Goal: Information Seeking & Learning: Learn about a topic

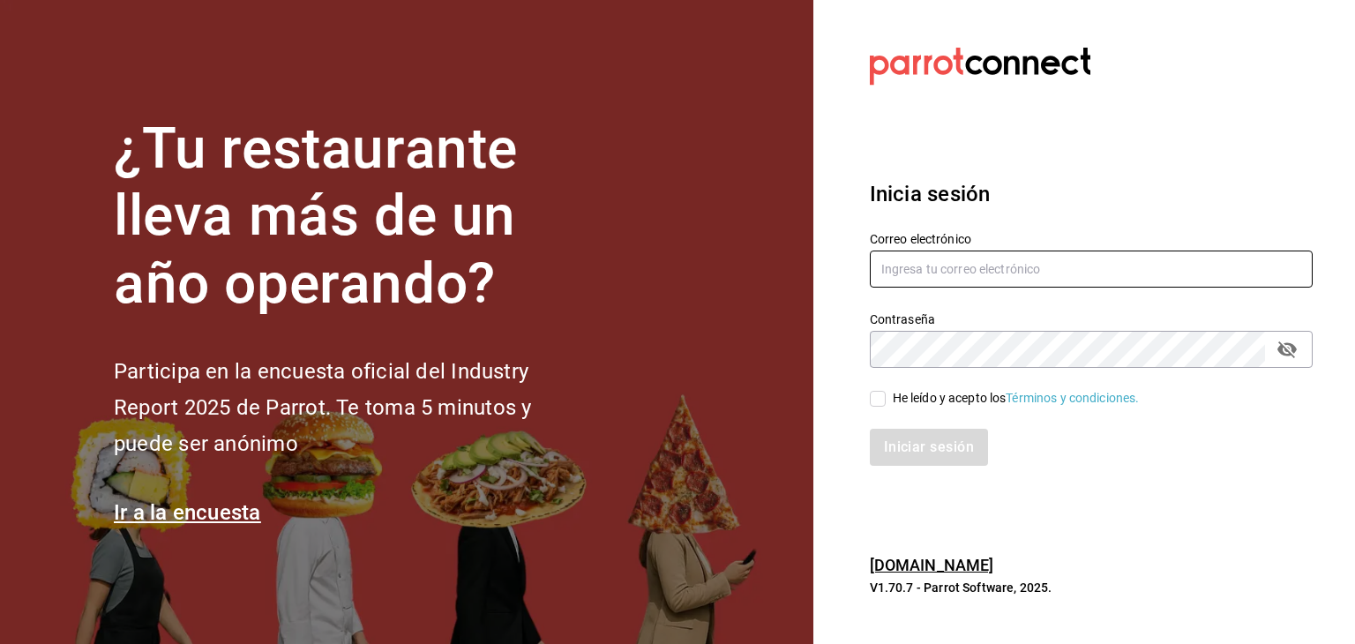
type input "[EMAIL_ADDRESS][DOMAIN_NAME]"
drag, startPoint x: 884, startPoint y: 395, endPoint x: 887, endPoint y: 409, distance: 14.5
click at [883, 395] on input "He leído y acepto los Términos y condiciones." at bounding box center [878, 399] width 16 height 16
checkbox input "true"
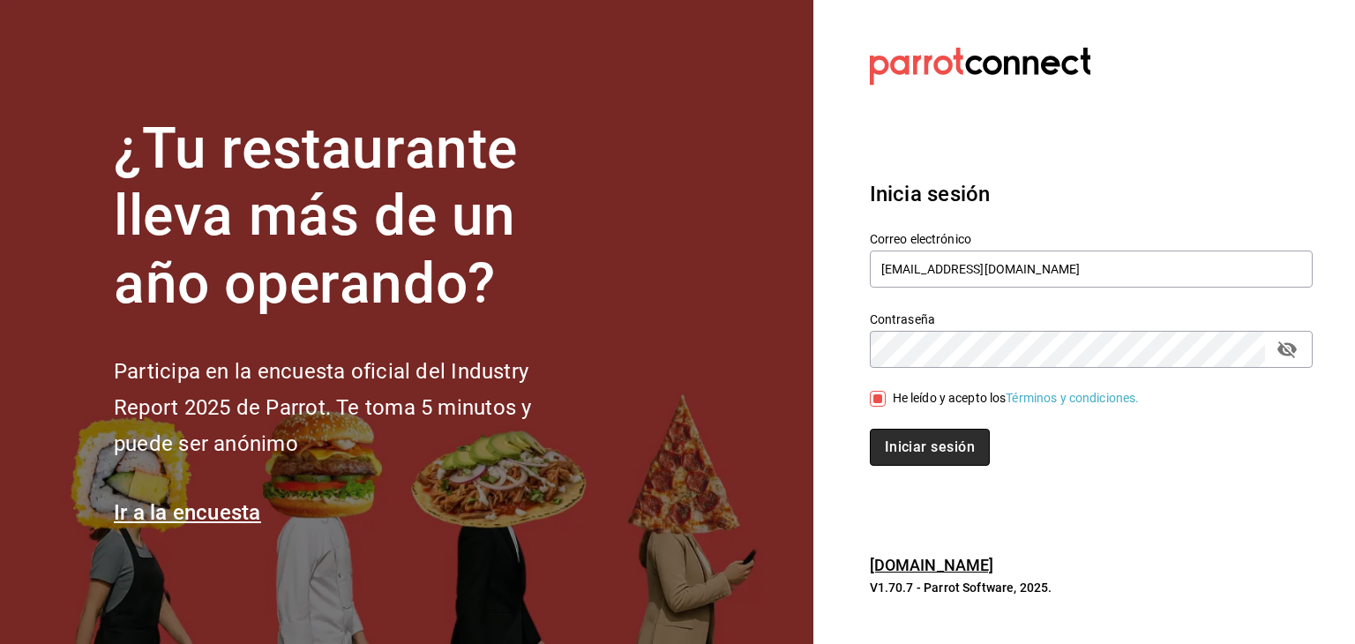
click at [936, 452] on button "Iniciar sesión" at bounding box center [930, 447] width 120 height 37
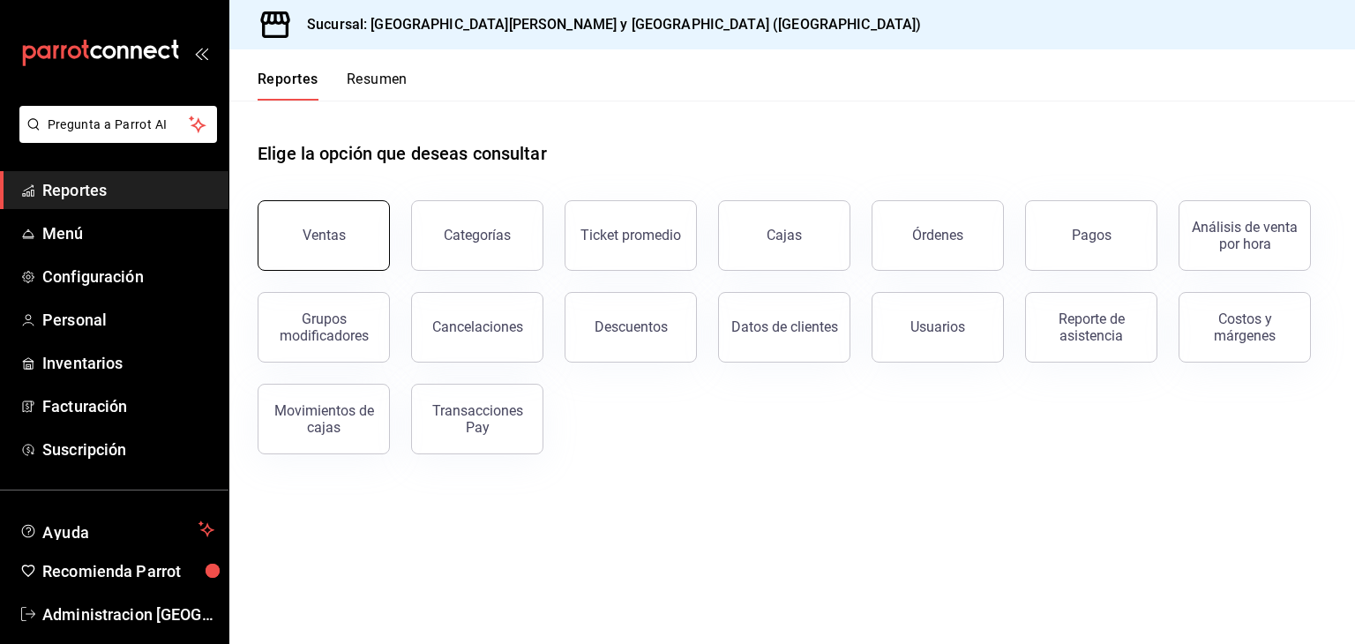
click at [346, 256] on button "Ventas" at bounding box center [324, 235] width 132 height 71
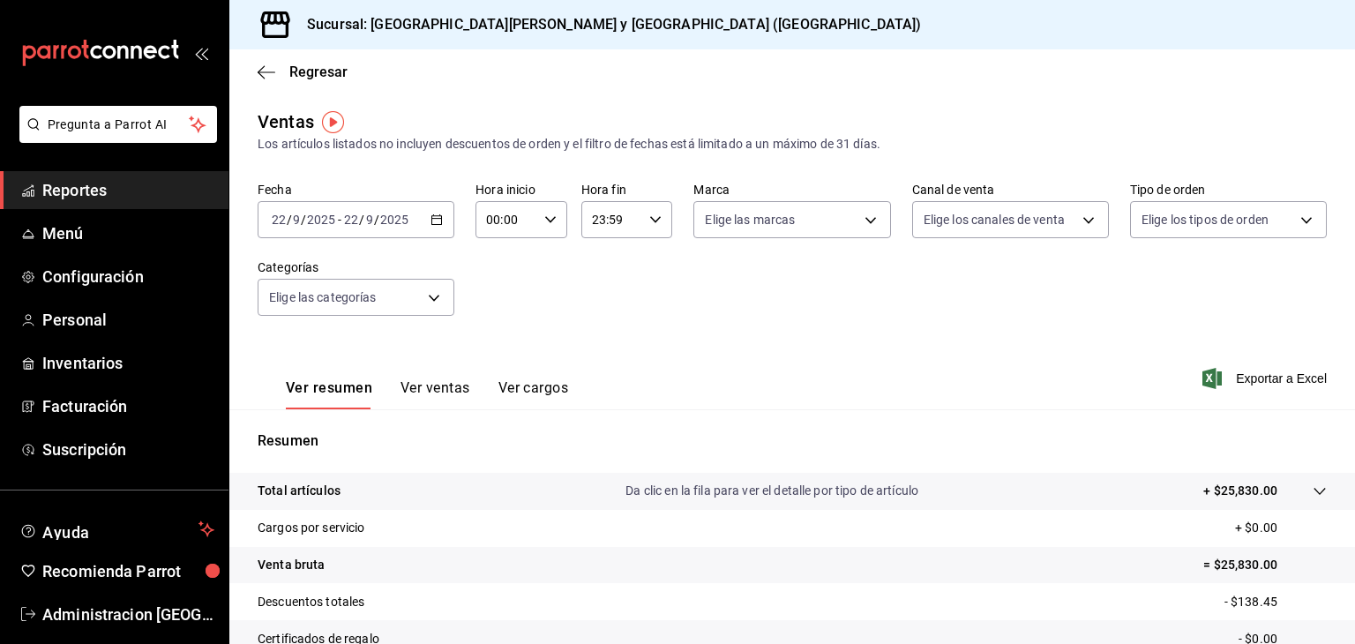
click at [437, 221] on icon "button" at bounding box center [436, 219] width 12 height 12
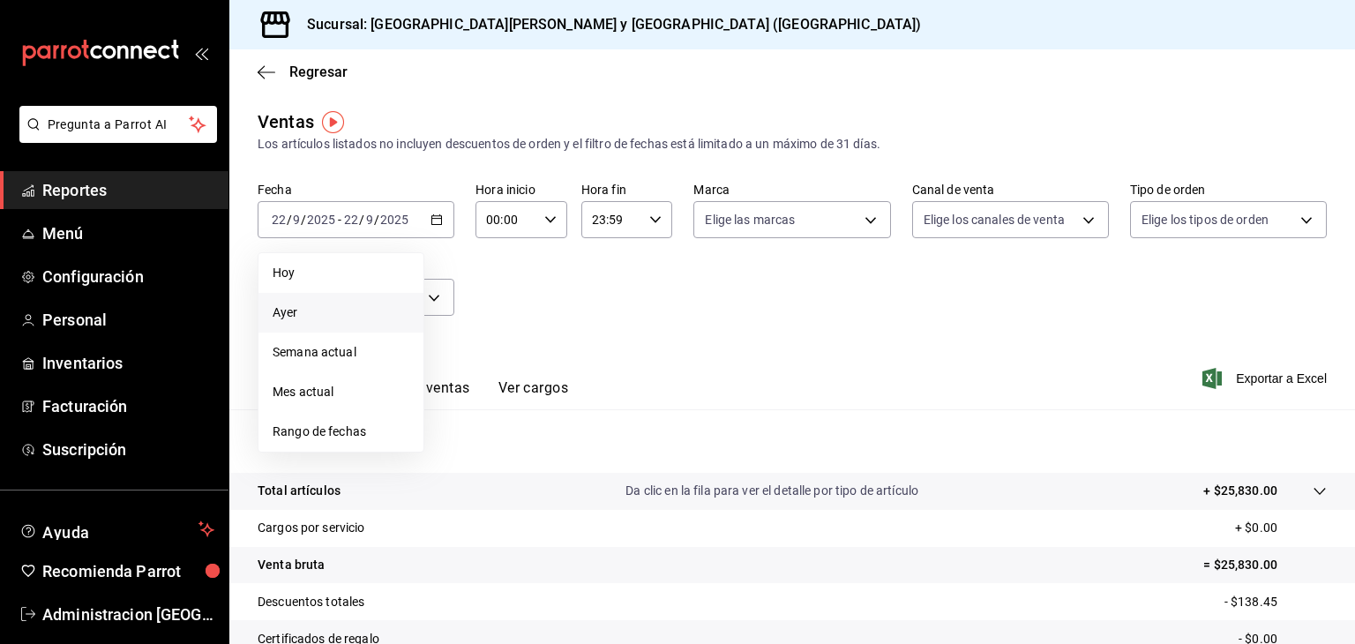
click at [314, 318] on span "Ayer" at bounding box center [341, 312] width 137 height 19
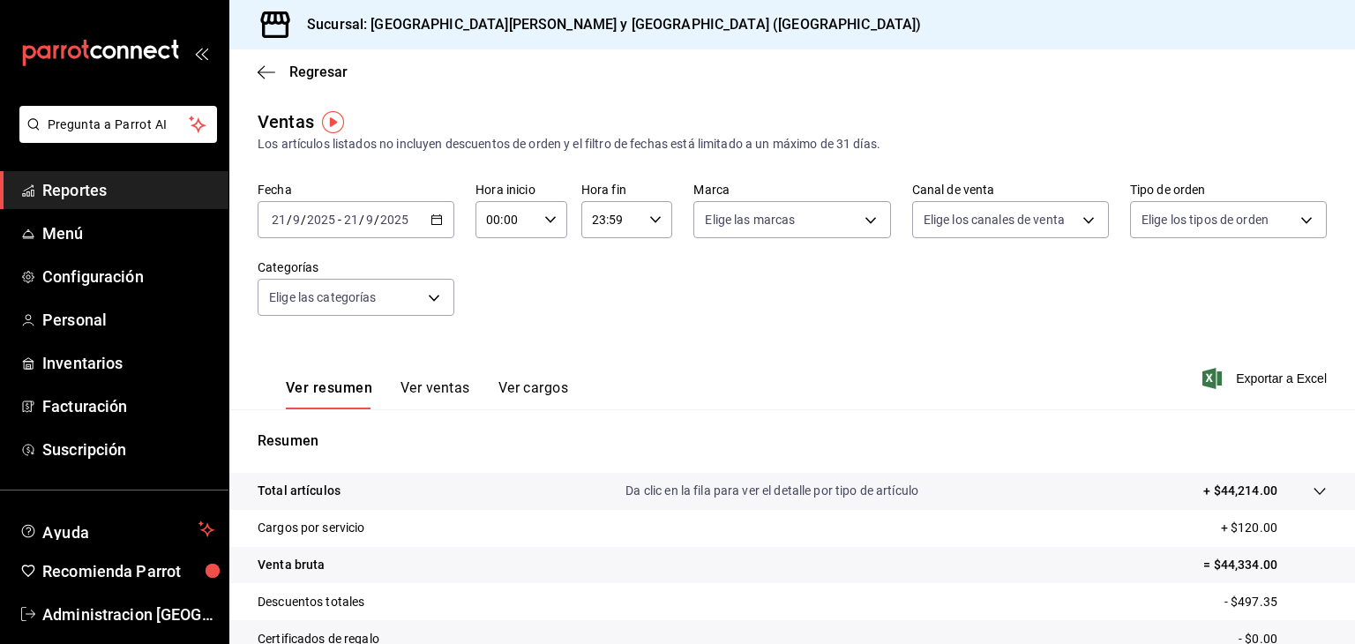
click at [432, 399] on button "Ver ventas" at bounding box center [435, 394] width 70 height 30
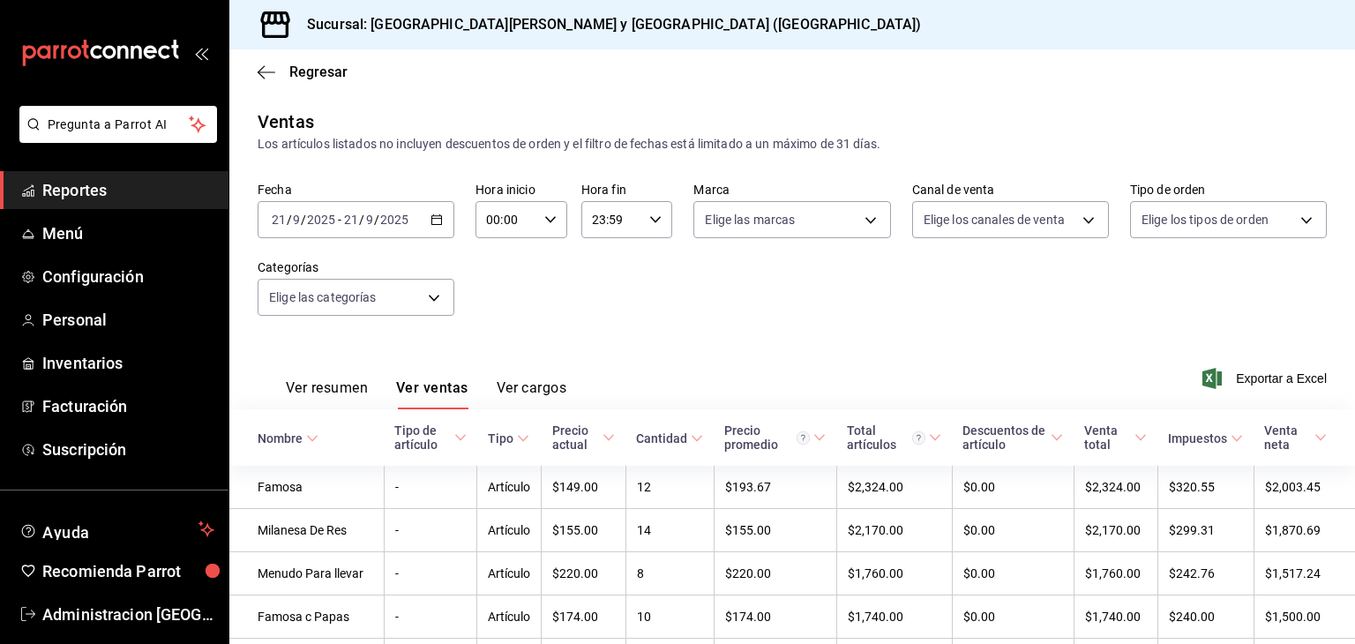
scroll to position [265, 0]
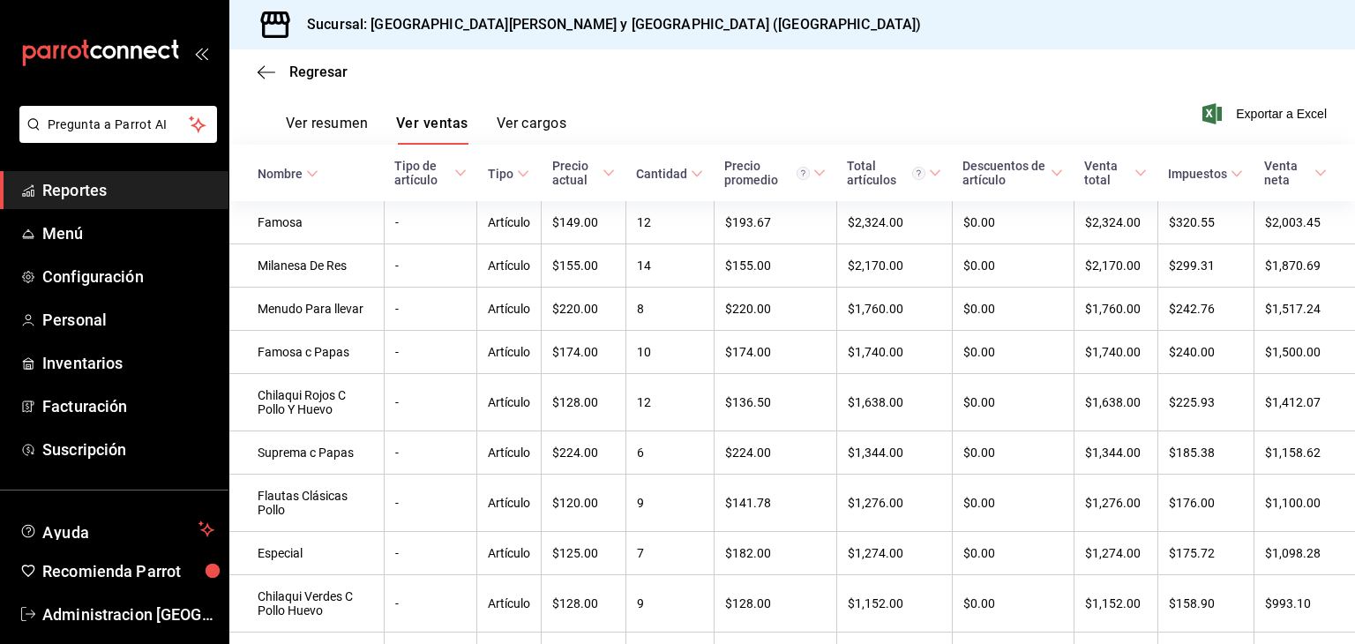
click at [325, 124] on button "Ver resumen" at bounding box center [327, 130] width 82 height 30
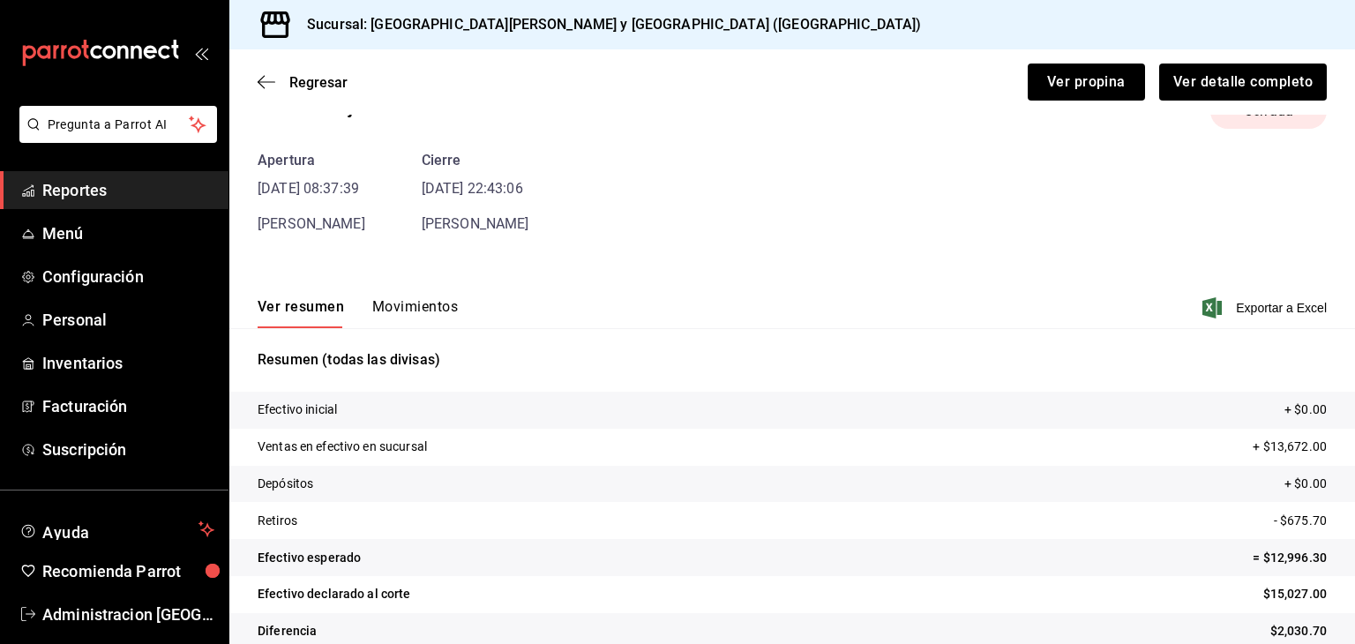
scroll to position [77, 0]
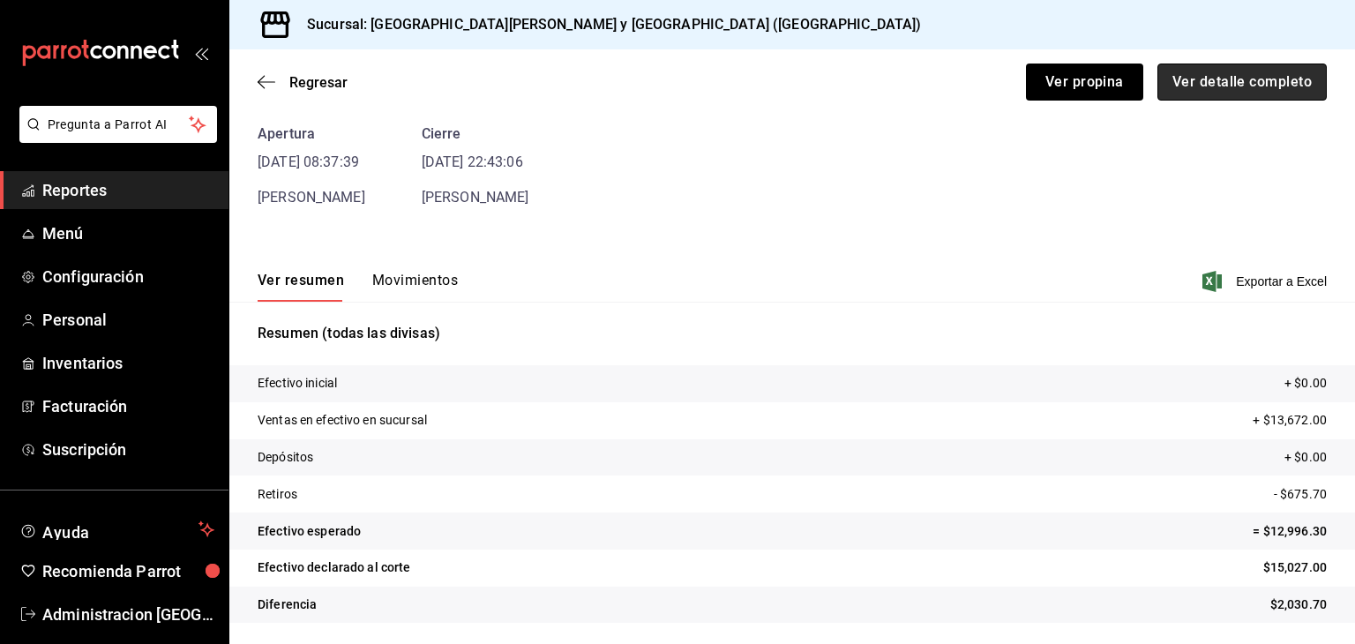
click at [1294, 94] on button "Ver detalle completo" at bounding box center [1241, 81] width 169 height 37
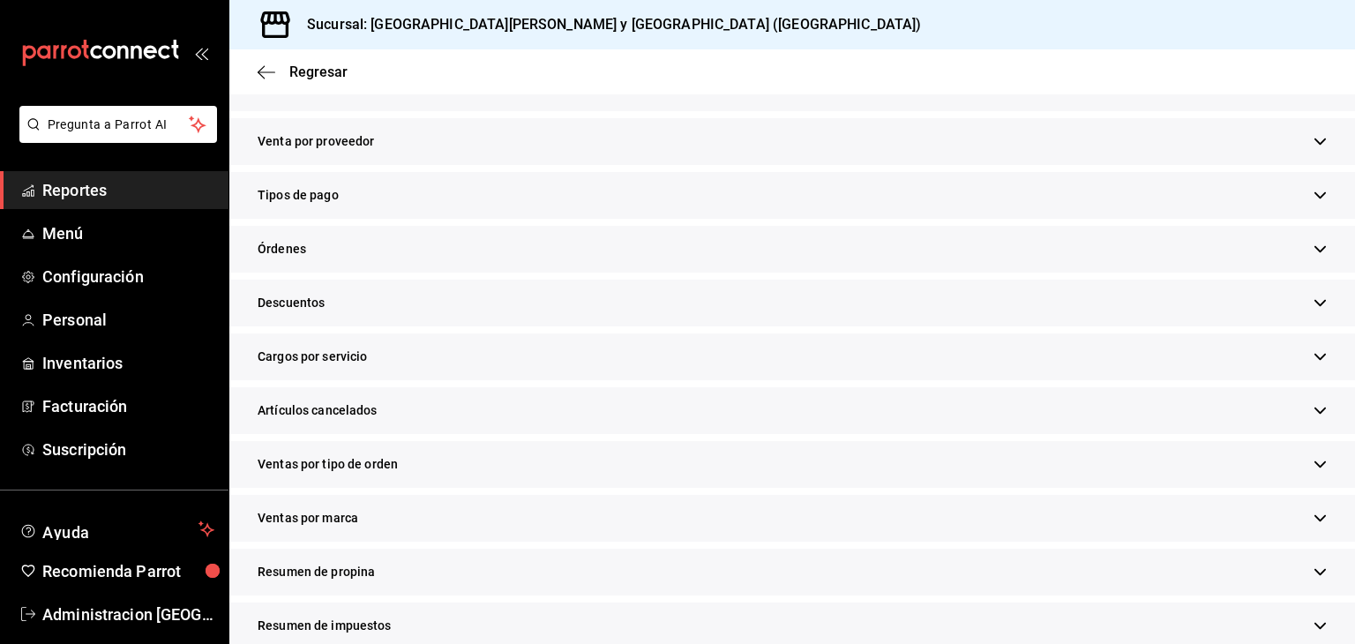
scroll to position [507, 0]
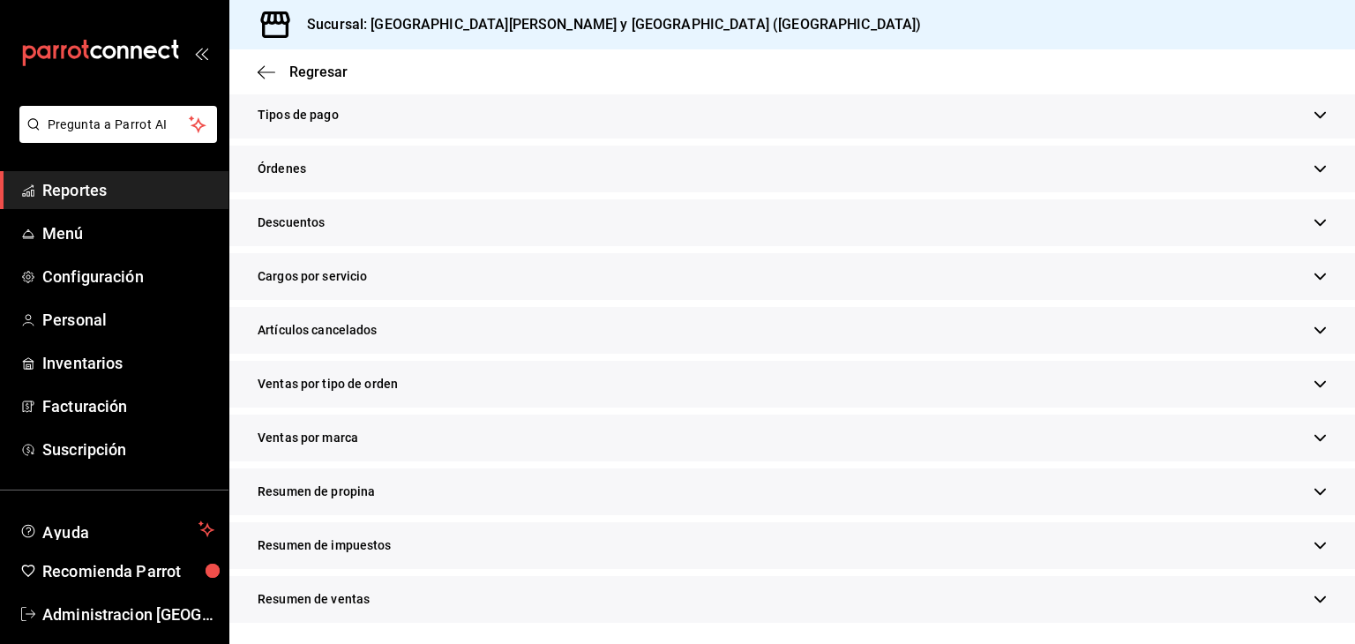
click at [355, 273] on span "Cargos por servicio" at bounding box center [313, 276] width 110 height 19
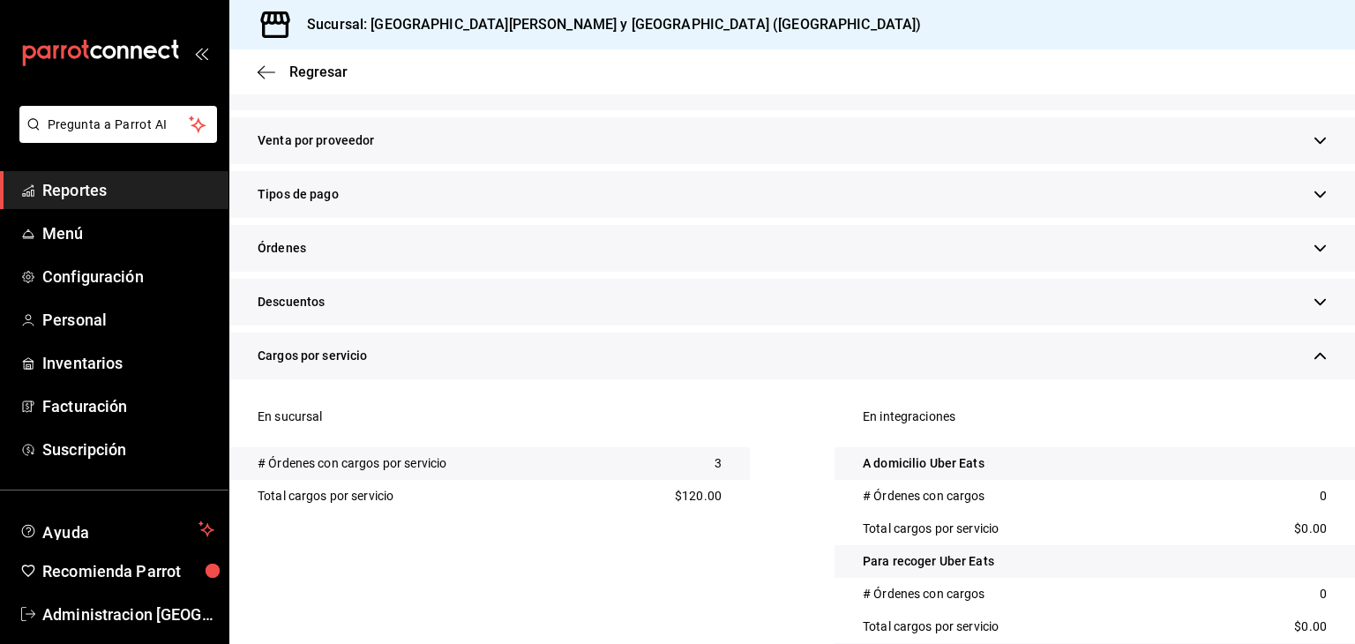
scroll to position [331, 0]
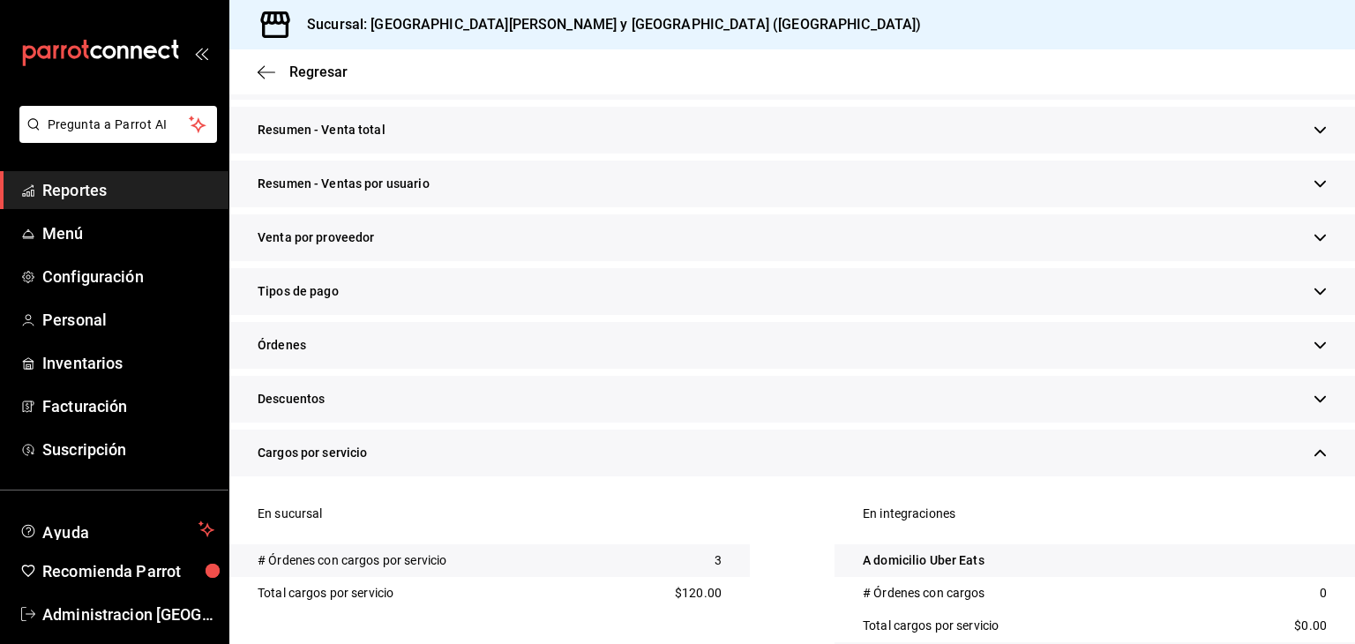
click at [282, 509] on div "En sucursal" at bounding box center [489, 520] width 520 height 47
click at [351, 452] on span "Cargos por servicio" at bounding box center [313, 453] width 110 height 19
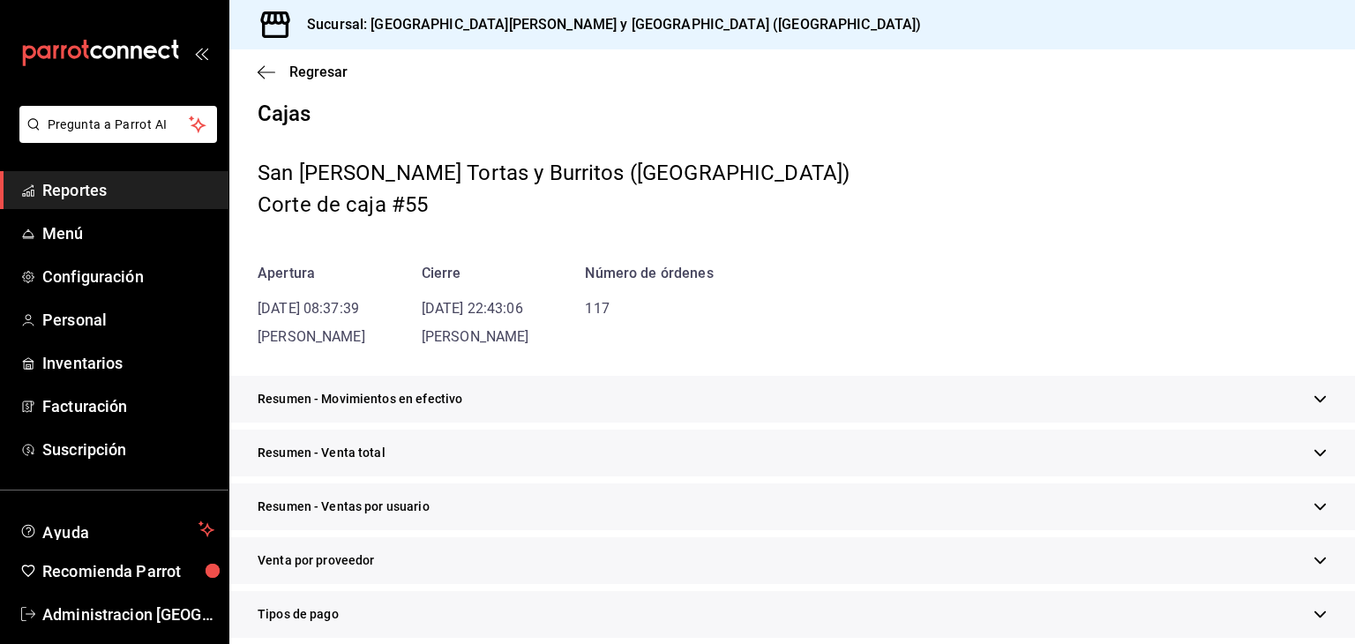
scroll to position [0, 0]
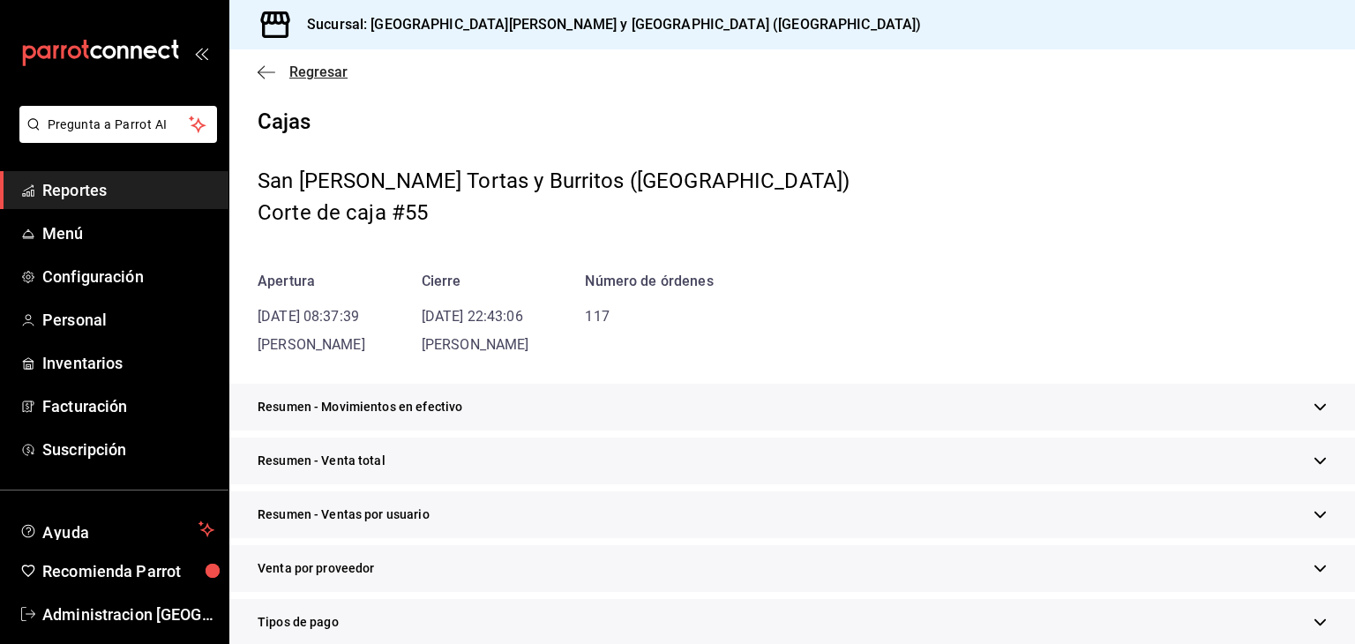
click at [310, 63] on span "Regresar" at bounding box center [318, 71] width 58 height 17
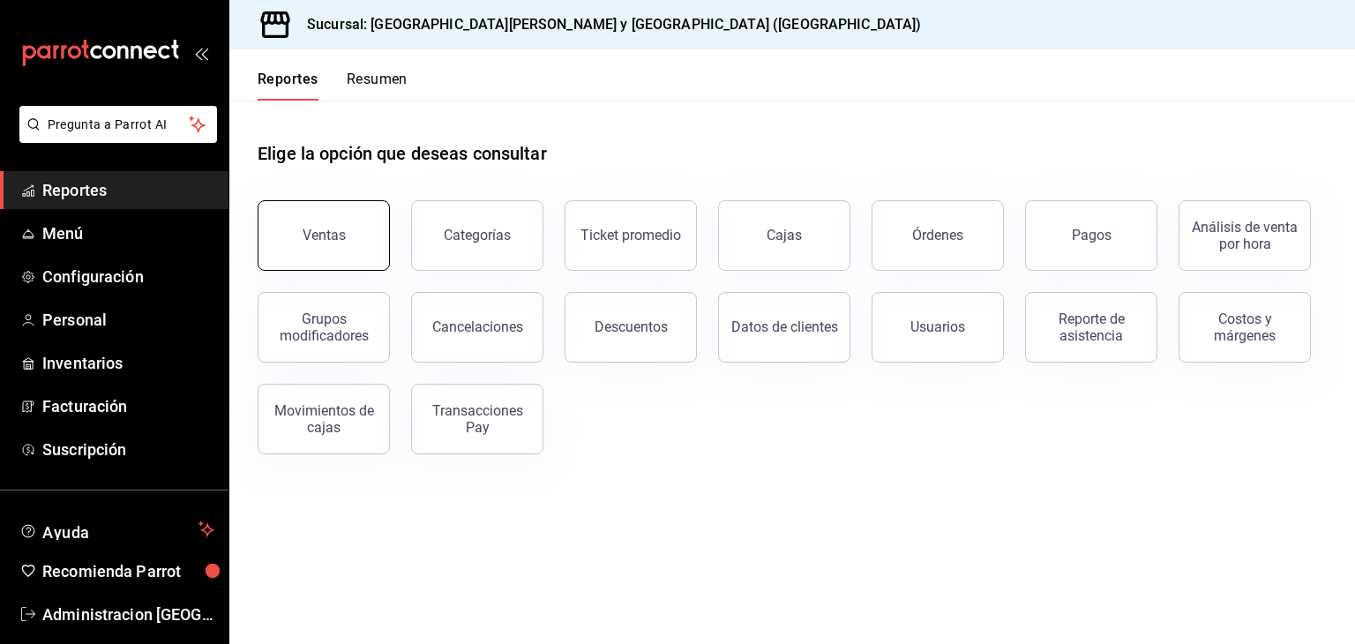
click at [339, 229] on div "Ventas" at bounding box center [324, 235] width 43 height 17
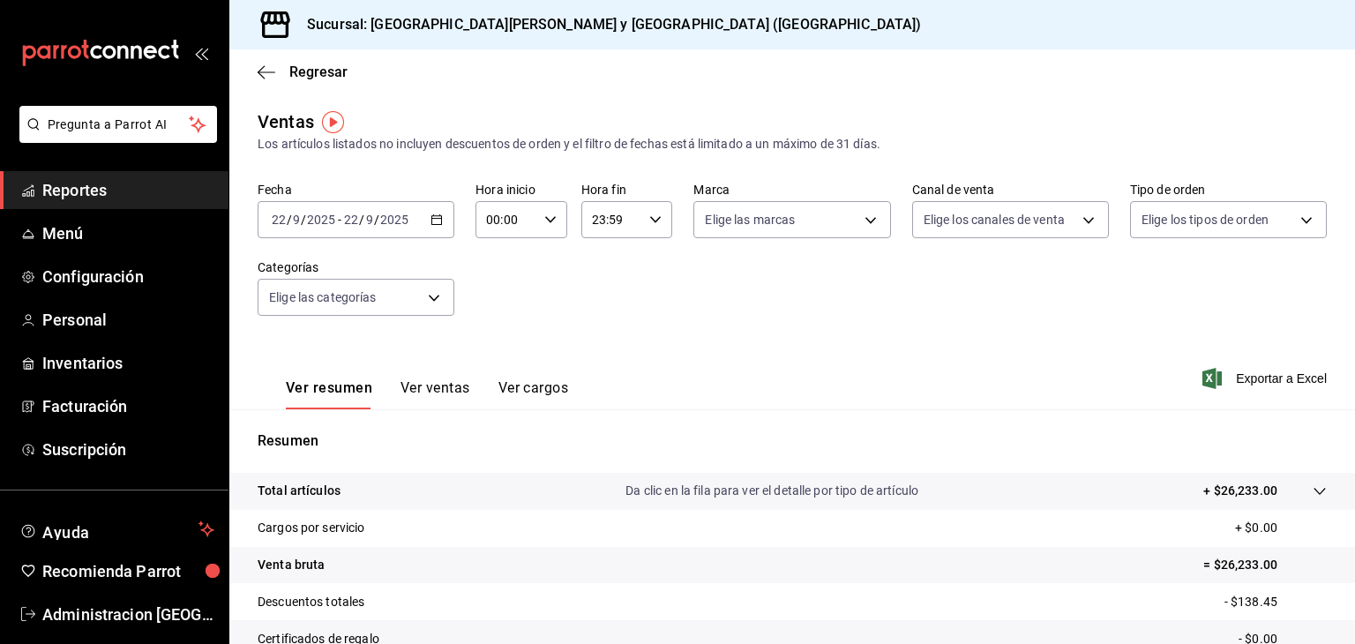
click at [441, 223] on div "[DATE] [DATE] - [DATE] [DATE]" at bounding box center [356, 219] width 197 height 37
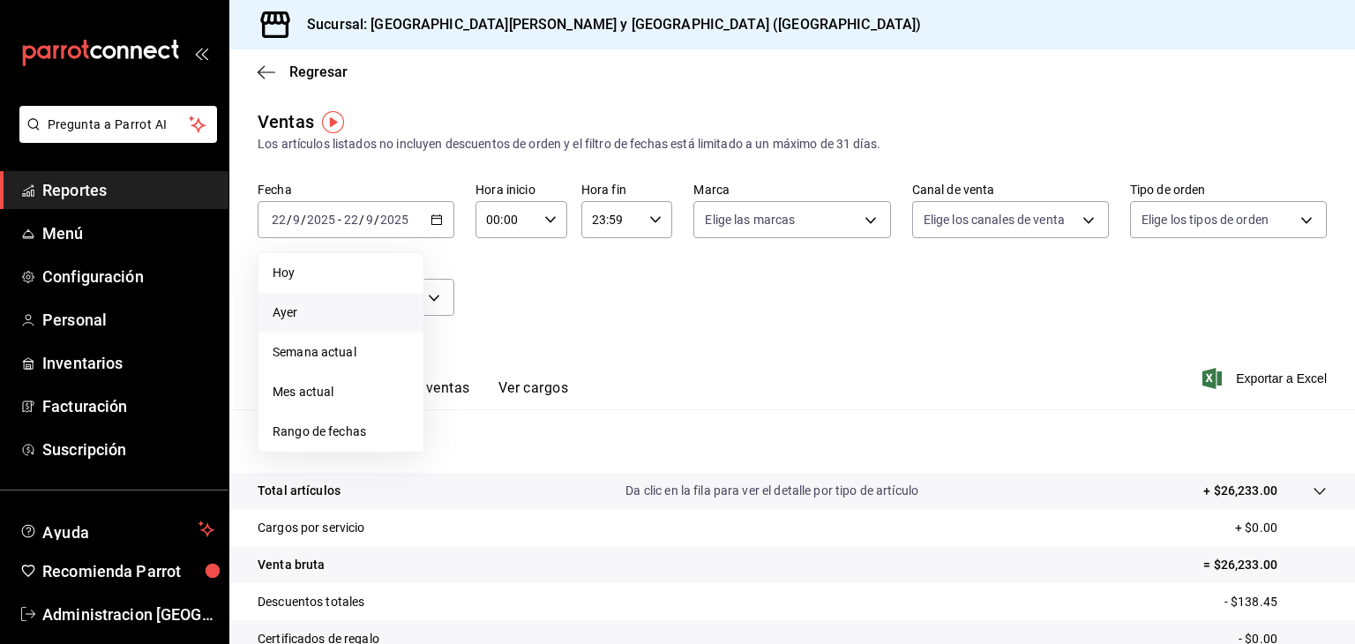
click at [316, 316] on span "Ayer" at bounding box center [341, 312] width 137 height 19
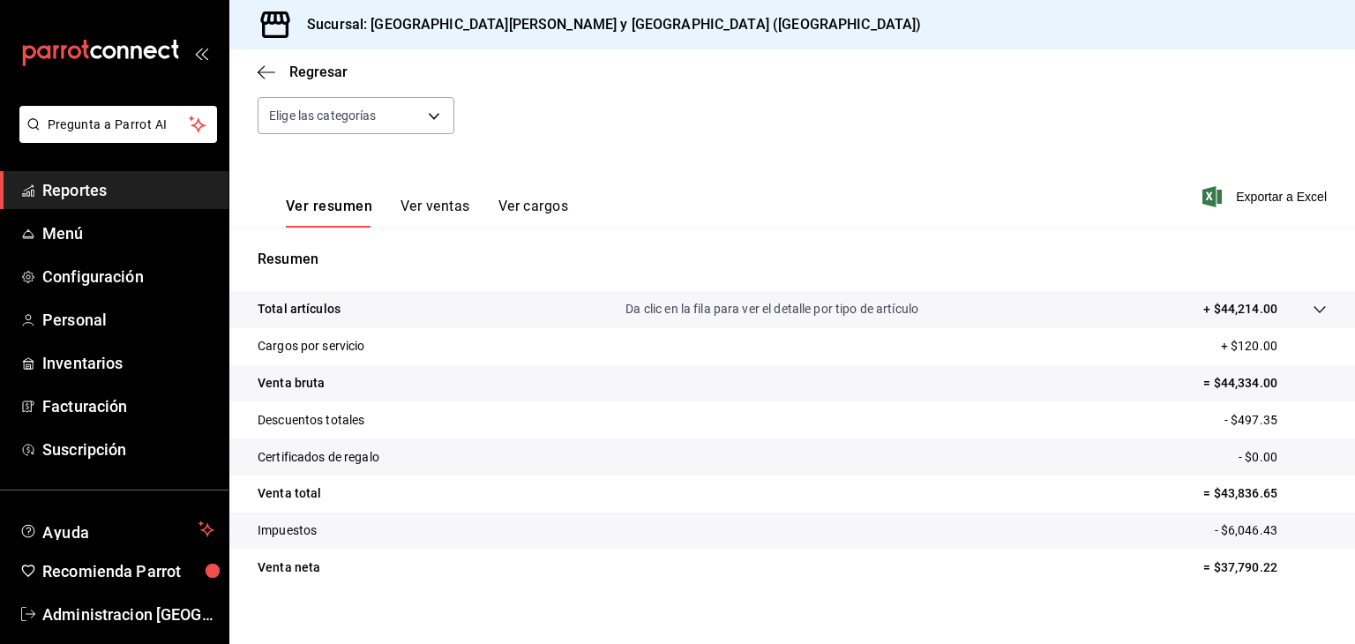
scroll to position [201, 0]
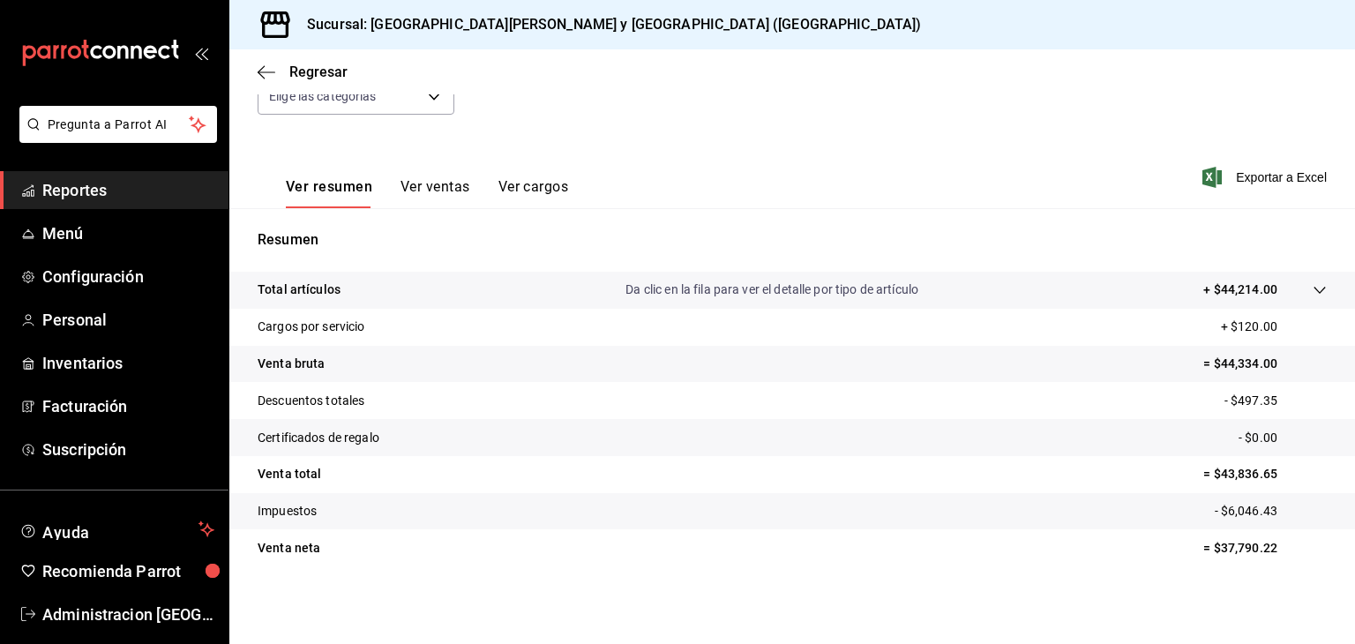
click at [541, 191] on button "Ver cargos" at bounding box center [533, 193] width 71 height 30
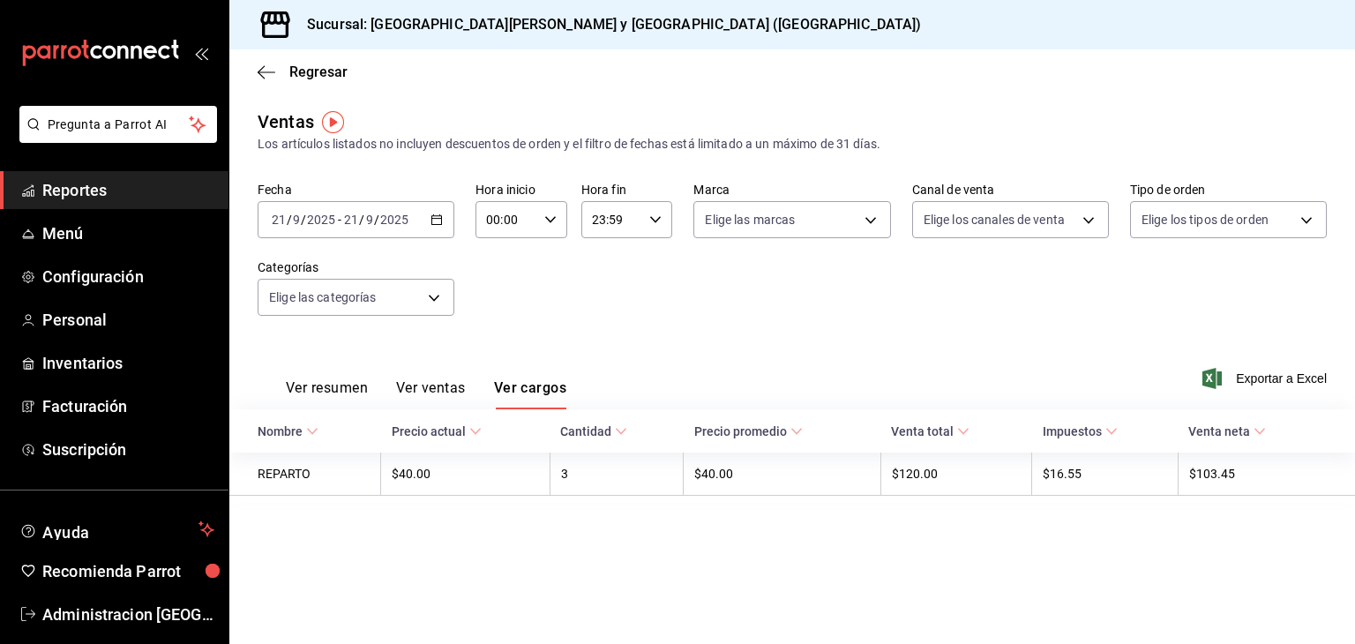
click at [419, 396] on button "Ver ventas" at bounding box center [431, 394] width 70 height 30
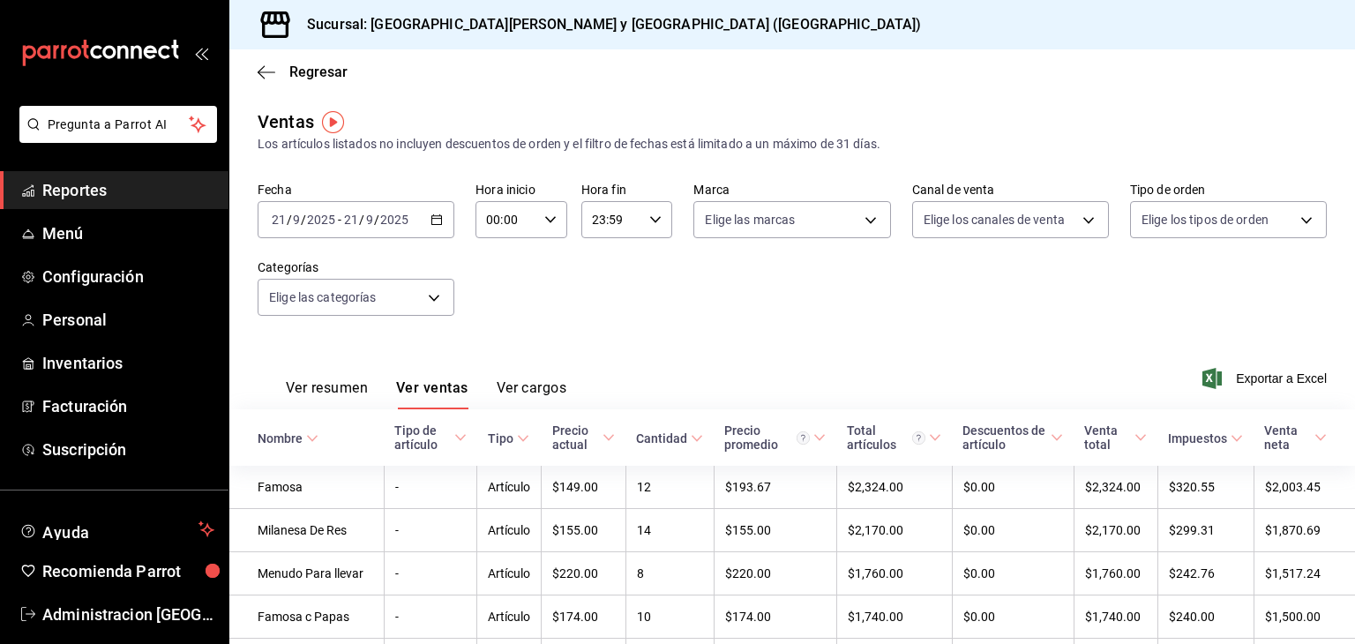
click at [313, 384] on button "Ver resumen" at bounding box center [327, 394] width 82 height 30
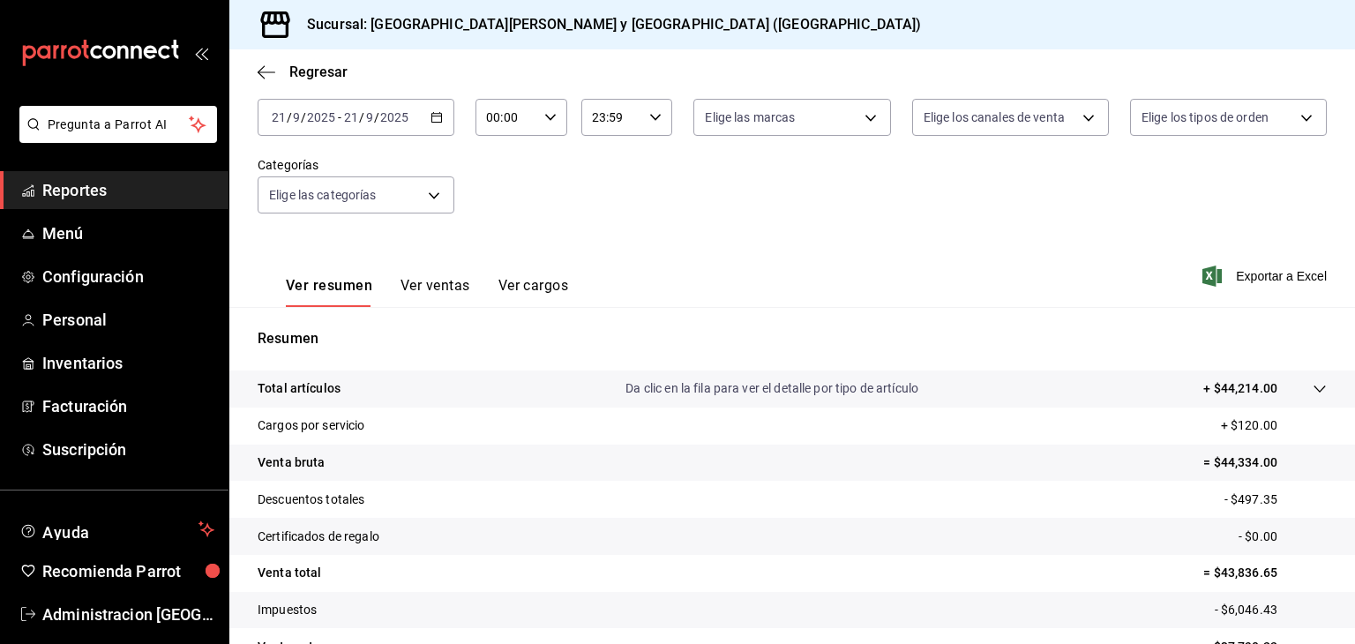
scroll to position [201, 0]
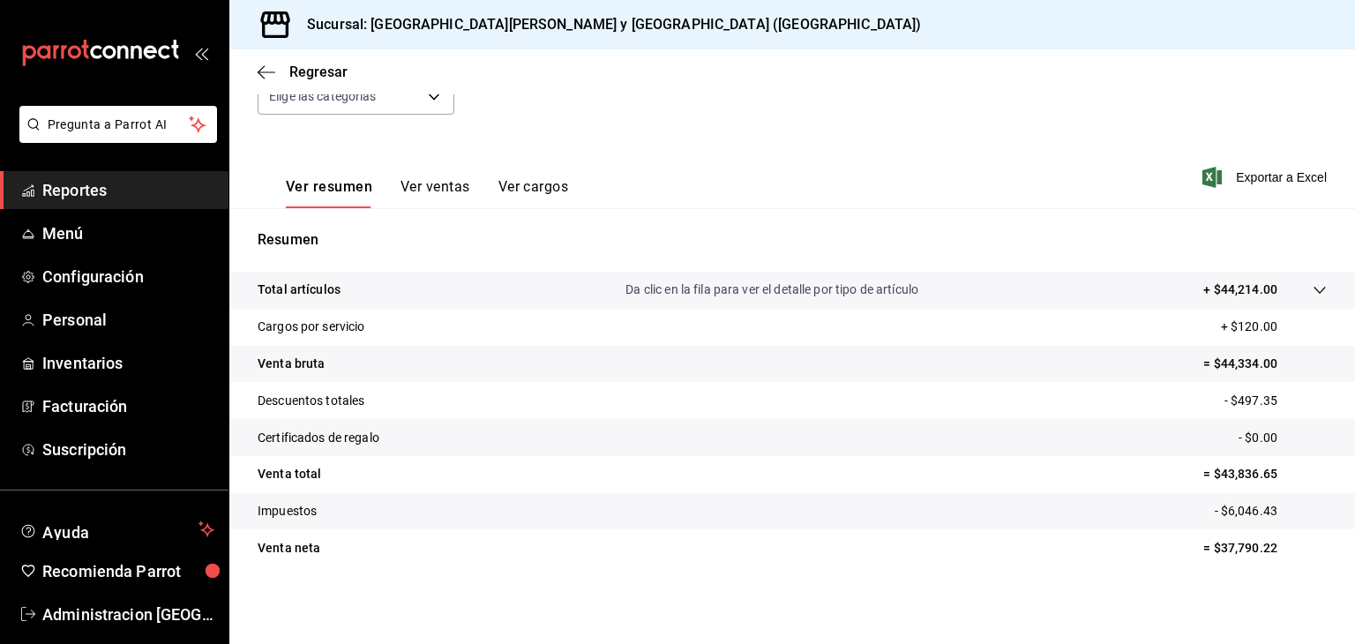
click at [542, 184] on button "Ver cargos" at bounding box center [533, 193] width 71 height 30
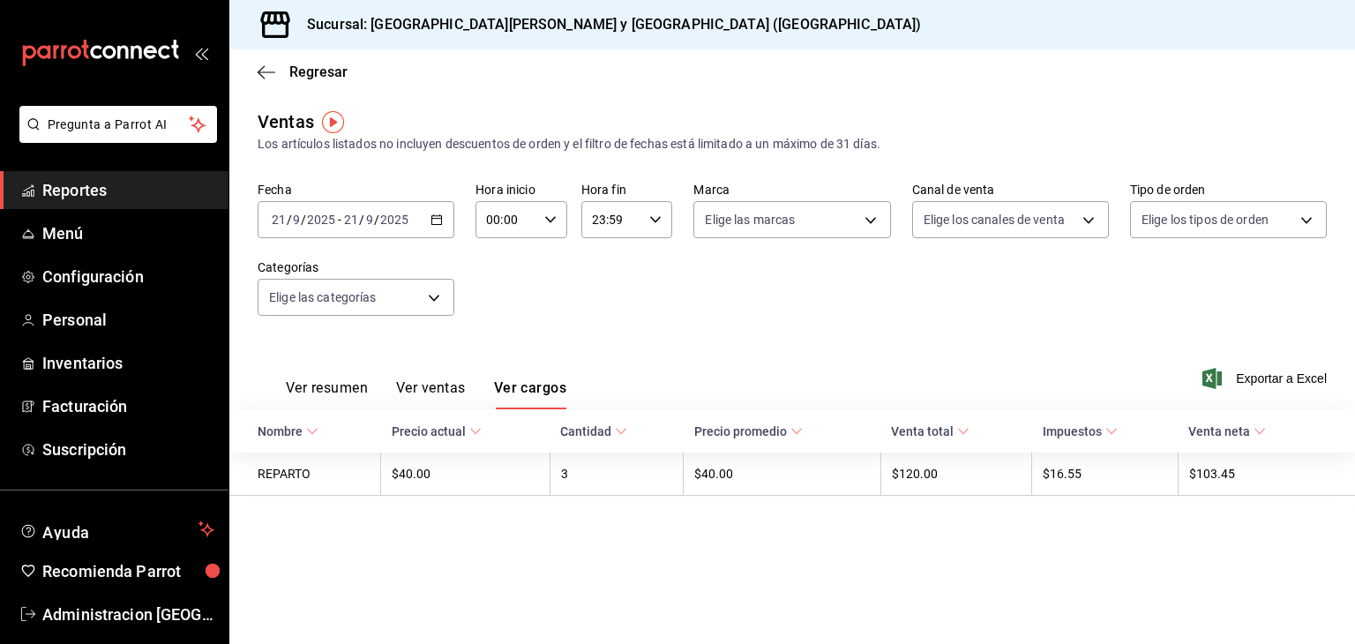
drag, startPoint x: 706, startPoint y: 325, endPoint x: 738, endPoint y: 287, distance: 50.0
click at [706, 325] on div "Fecha [DATE] [DATE] - [DATE] [DATE] Hora inicio 00:00 Hora inicio Hora fin 23:5…" at bounding box center [792, 259] width 1069 height 155
click at [842, 213] on body "Pregunta a Parrot AI Reportes Menú Configuración Personal Inventarios Facturaci…" at bounding box center [677, 322] width 1355 height 644
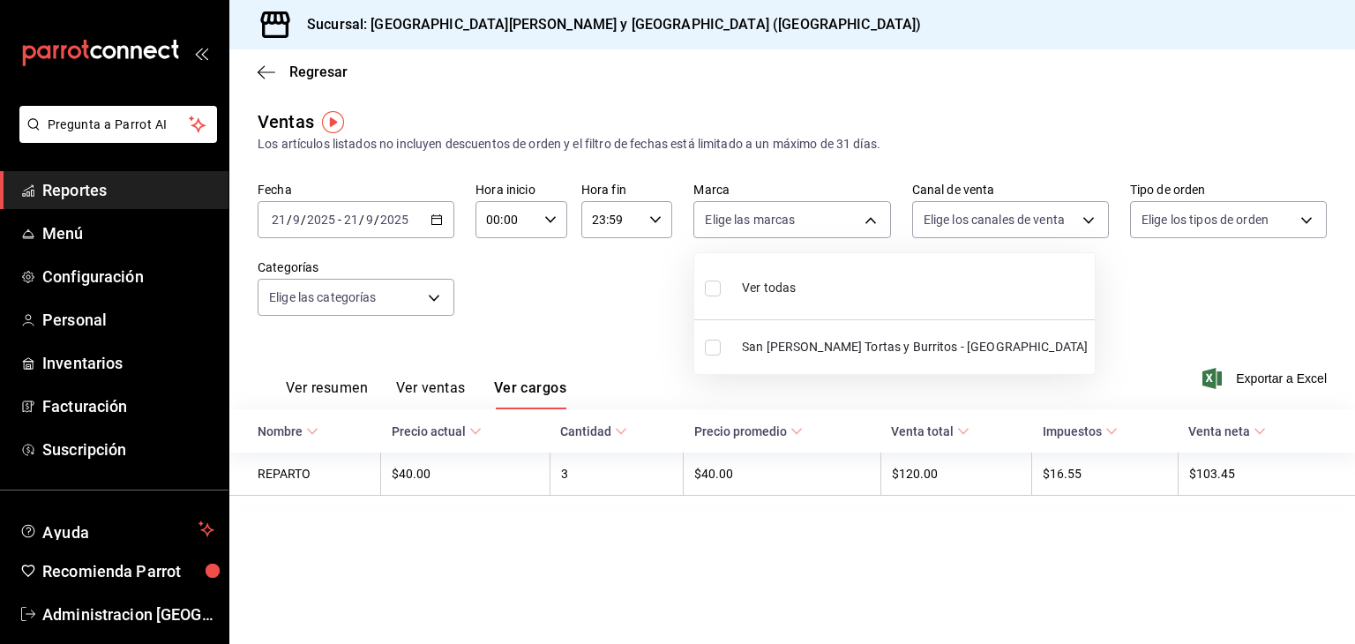
click at [800, 284] on li "Ver todas" at bounding box center [894, 286] width 400 height 52
type input "25a66a84-3cbd-47c8-a2ad-d995281776a4"
checkbox input "true"
click at [1071, 279] on div at bounding box center [677, 322] width 1355 height 644
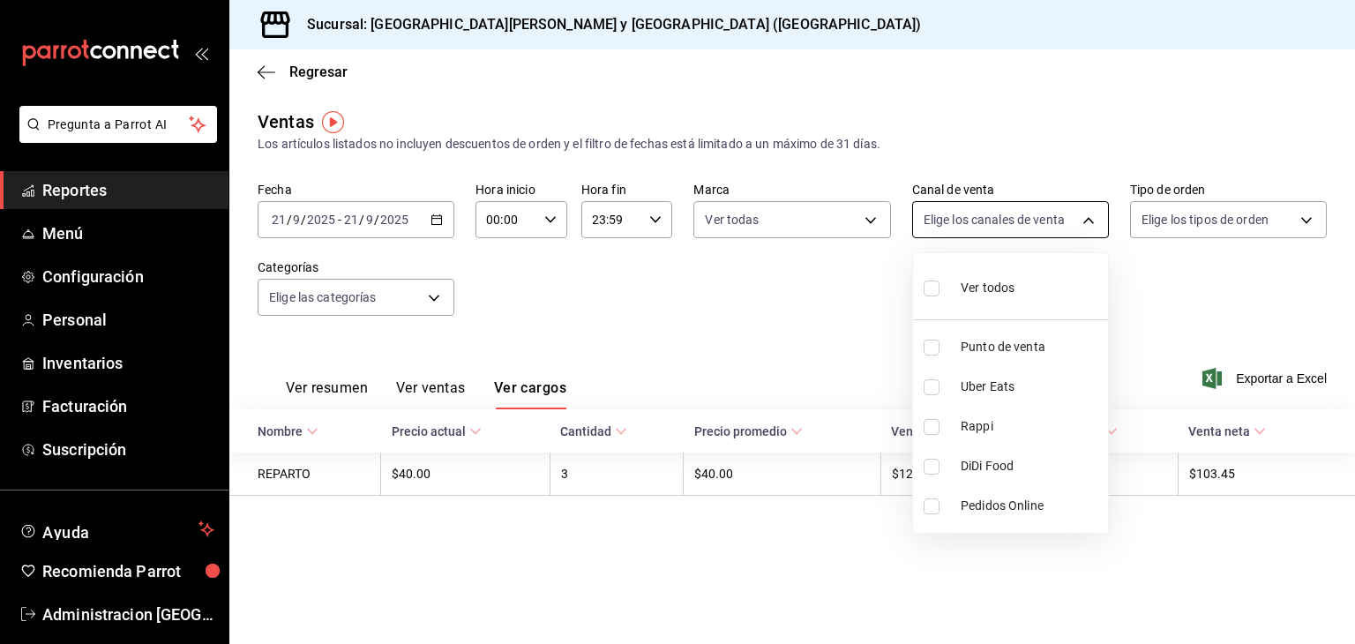
click at [1039, 223] on body "Pregunta a Parrot AI Reportes Menú Configuración Personal Inventarios Facturaci…" at bounding box center [677, 322] width 1355 height 644
click at [1015, 297] on li "Ver todos" at bounding box center [1010, 286] width 195 height 52
type input "PARROT,UBER_EATS,RAPPI,DIDI_FOOD,ONLINE"
checkbox input "true"
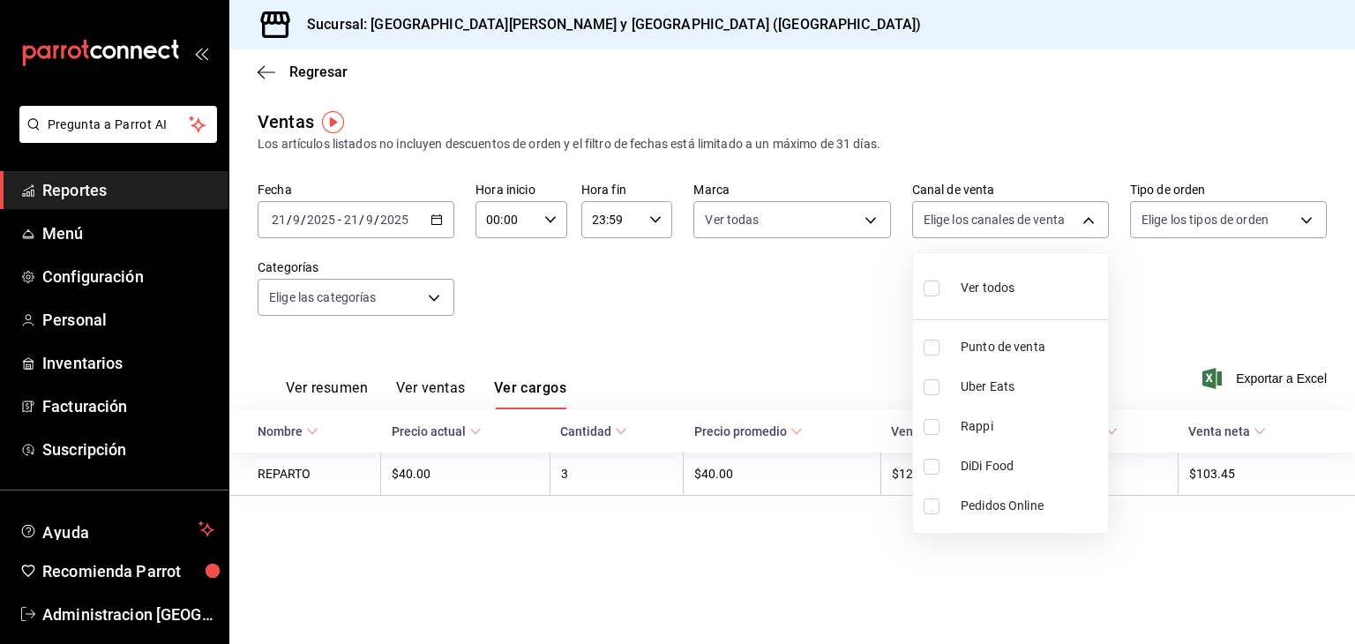
checkbox input "true"
click at [1186, 223] on div at bounding box center [677, 322] width 1355 height 644
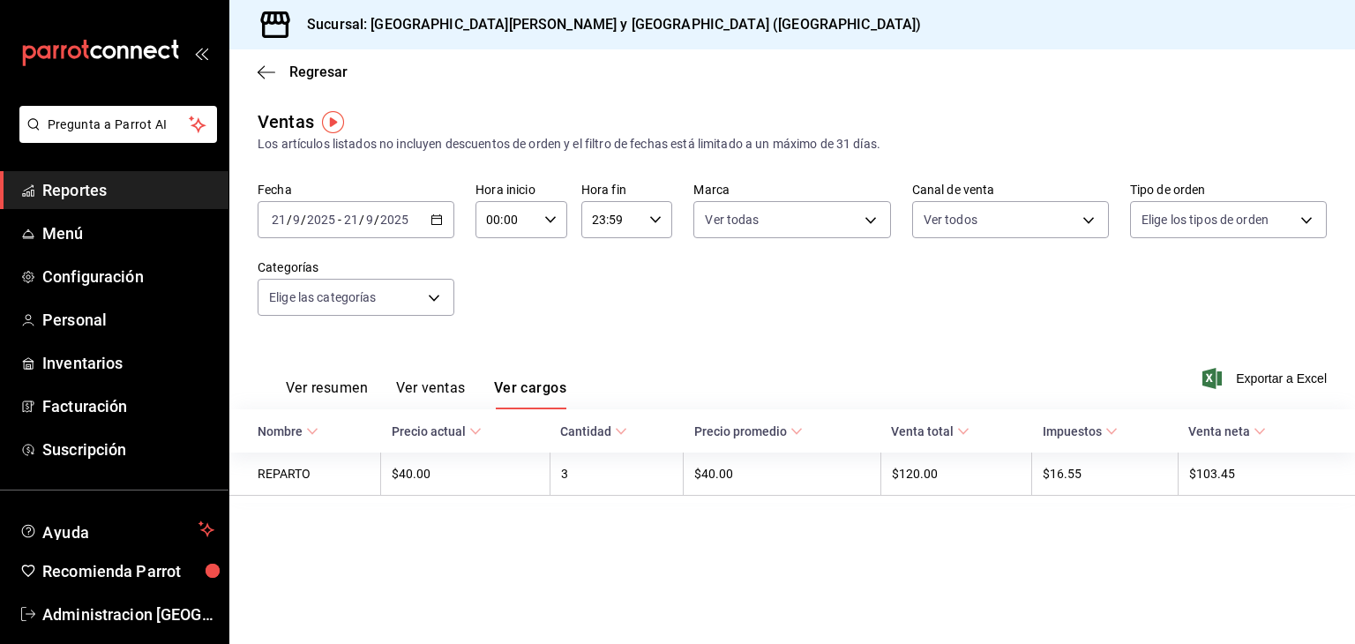
click at [1185, 227] on body "Pregunta a Parrot AI Reportes Menú Configuración Personal Inventarios Facturaci…" at bounding box center [677, 322] width 1355 height 644
click at [1194, 300] on div "Ver todos" at bounding box center [1186, 286] width 91 height 38
type input "e4f95a98-a8a0-4a22-a1e6-c2458be1c615,32239844-a91c-45e6-9fed-a2832dcac132,a8d47…"
checkbox input "true"
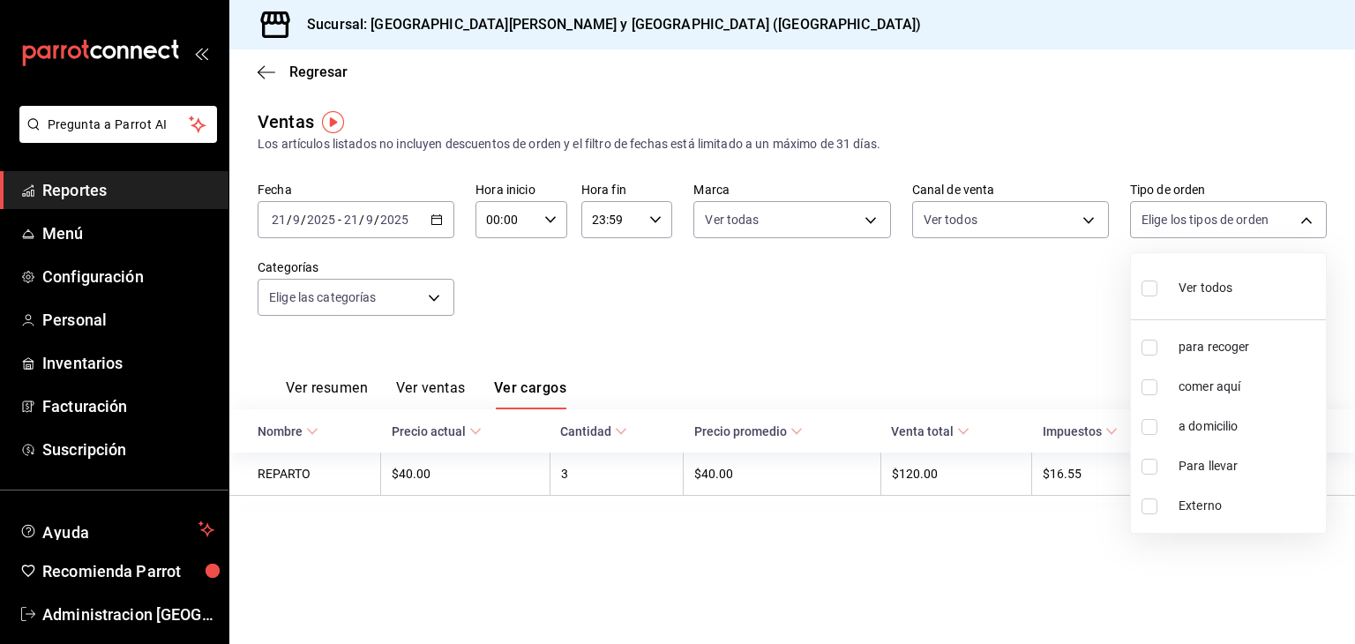
checkbox input "true"
click at [1188, 290] on span "Ver todos" at bounding box center [1205, 288] width 54 height 19
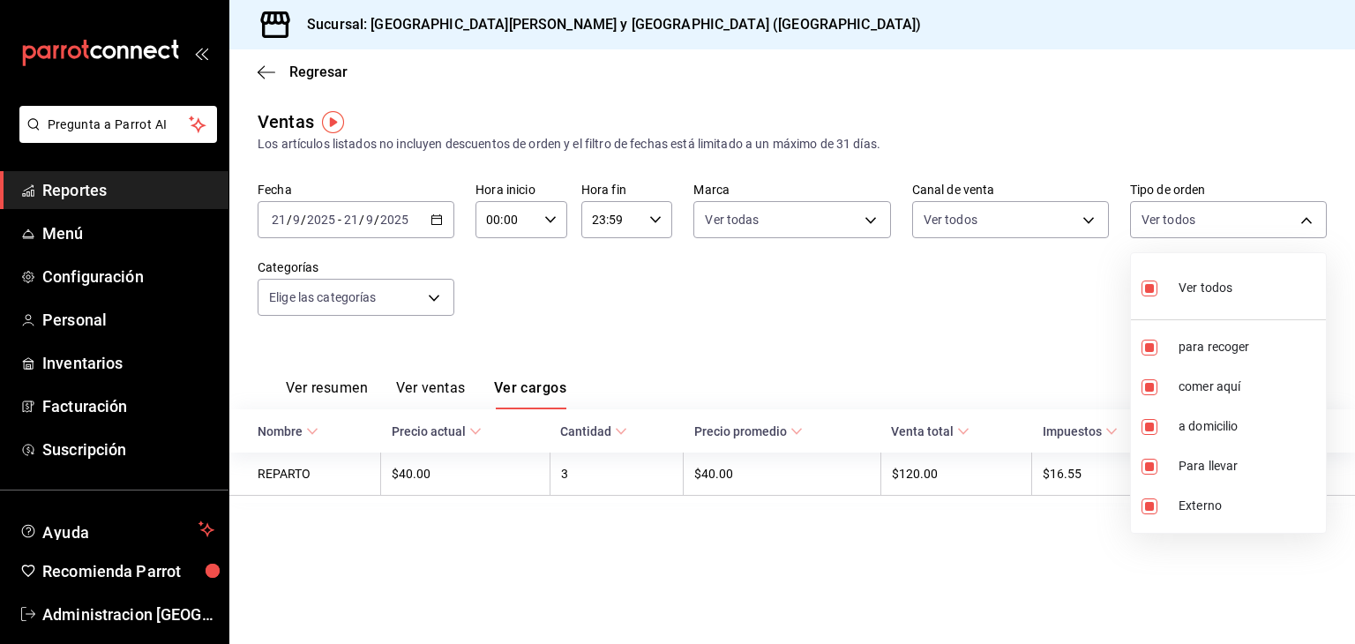
checkbox input "false"
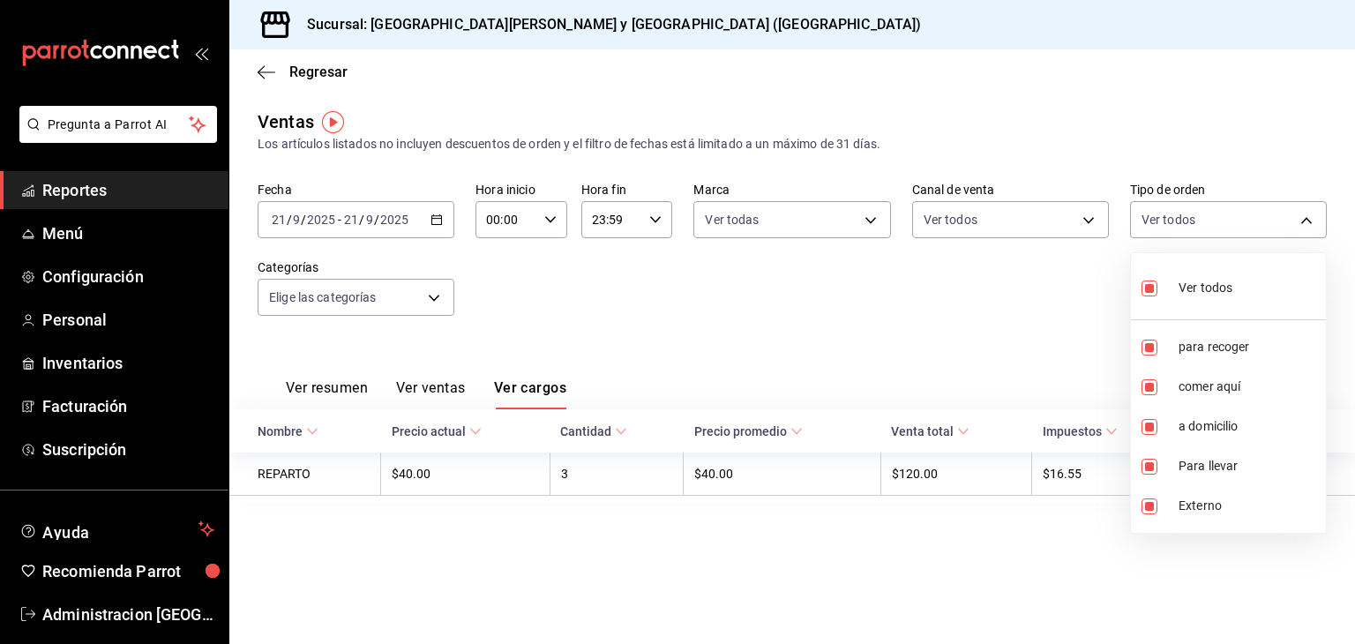
checkbox input "false"
click at [1206, 355] on span "para recoger" at bounding box center [1248, 347] width 140 height 19
type input "e4f95a98-a8a0-4a22-a1e6-c2458be1c615"
checkbox input "true"
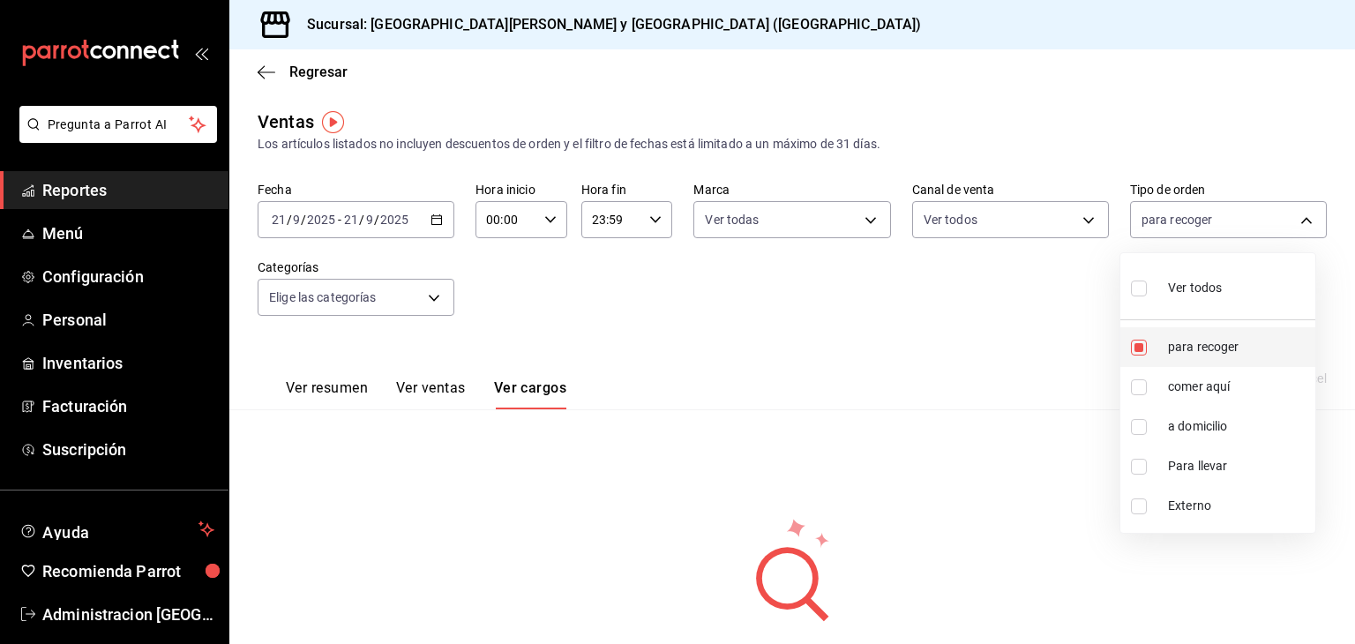
click at [1203, 342] on span "para recoger" at bounding box center [1238, 347] width 140 height 19
checkbox input "false"
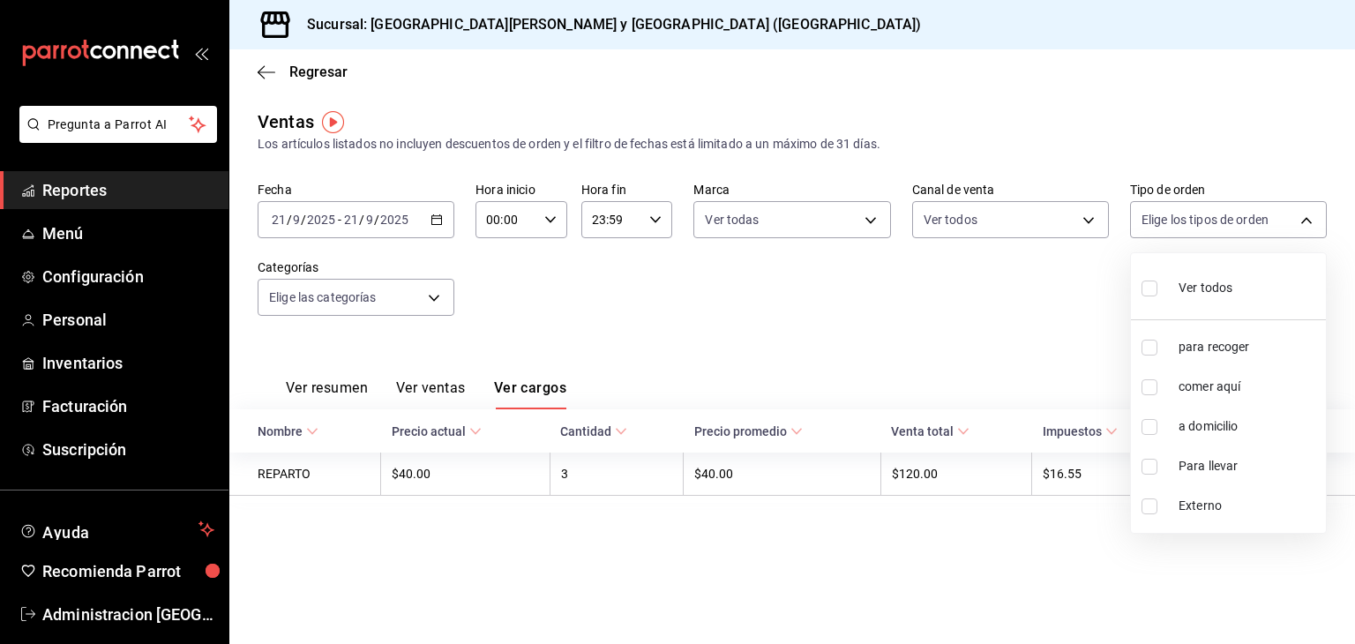
click at [1205, 431] on span "a domicilio" at bounding box center [1248, 426] width 140 height 19
type input "a8d47b13-2a47-4f8c-8ec4-cb37a1c4d8f9"
checkbox input "true"
click at [1225, 508] on span "Externo" at bounding box center [1248, 506] width 140 height 19
type input "a8d47b13-2a47-4f8c-8ec4-cb37a1c4d8f9,EXTERNAL"
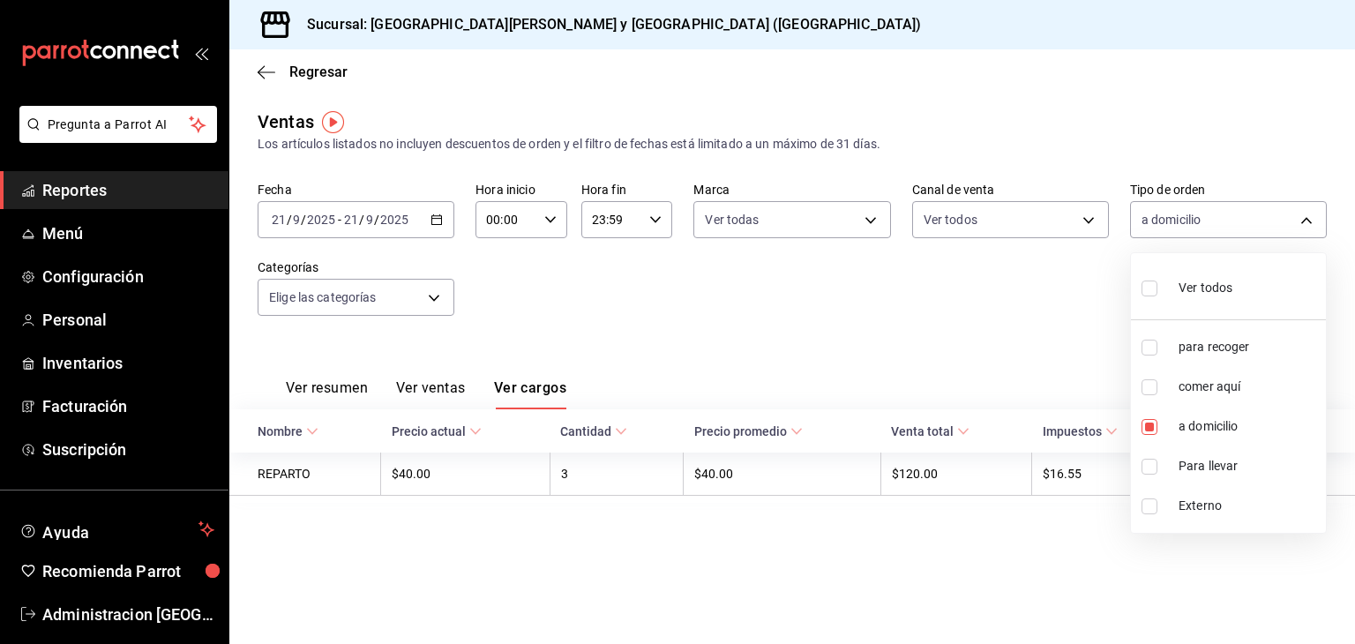
checkbox input "true"
click at [1176, 421] on li "a domicilio" at bounding box center [1228, 427] width 195 height 40
type input "EXTERNAL"
checkbox input "false"
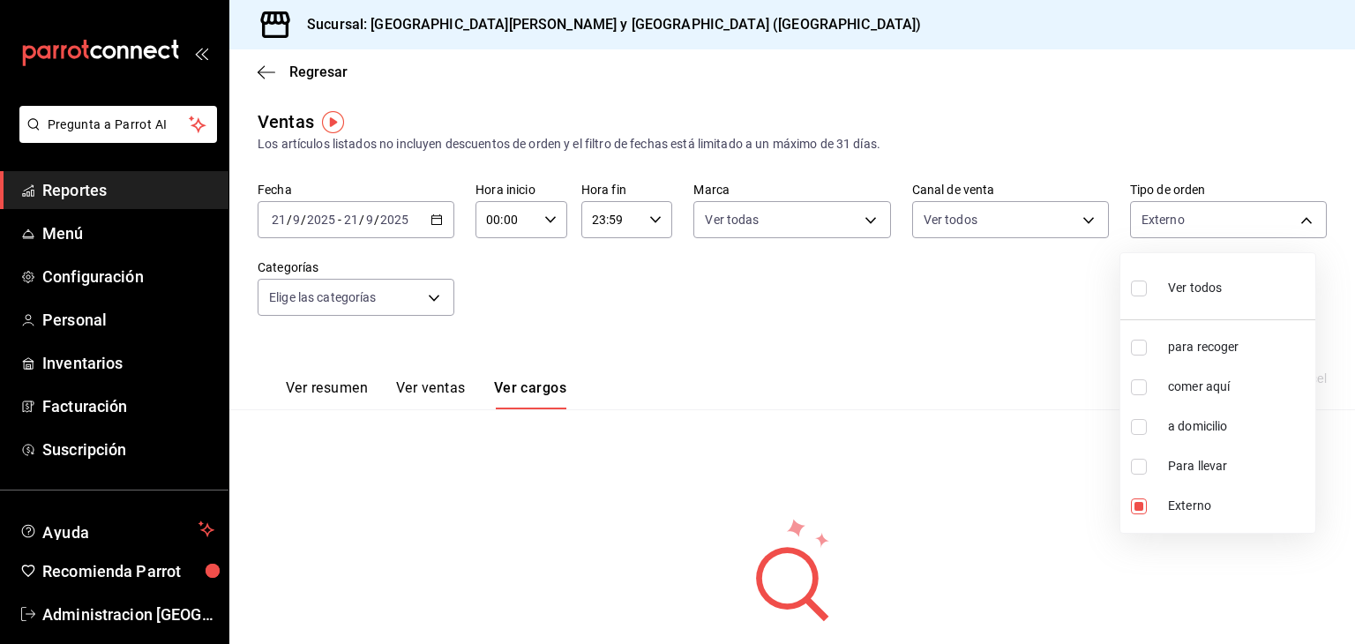
click at [433, 385] on div at bounding box center [677, 322] width 1355 height 644
click at [434, 392] on button "Ver ventas" at bounding box center [431, 394] width 70 height 30
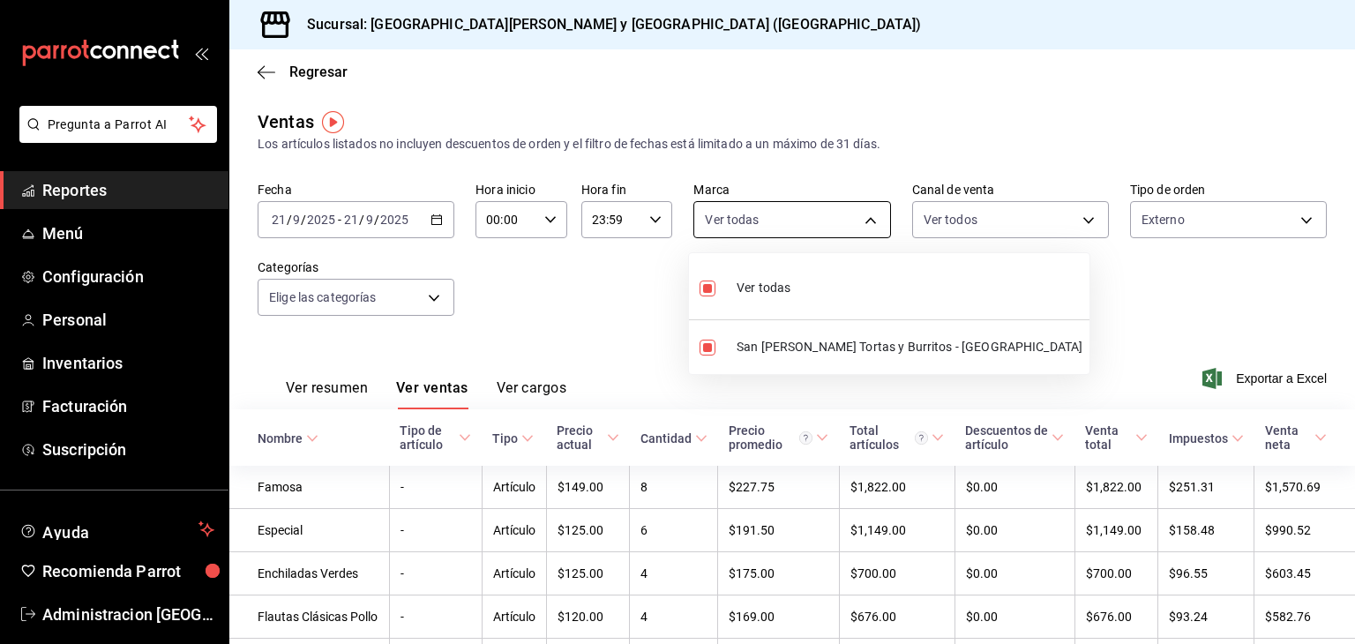
click at [836, 213] on body "Pregunta a Parrot AI Reportes Menú Configuración Personal Inventarios Facturaci…" at bounding box center [677, 322] width 1355 height 644
click at [815, 283] on li "Ver todas" at bounding box center [889, 286] width 400 height 52
checkbox input "false"
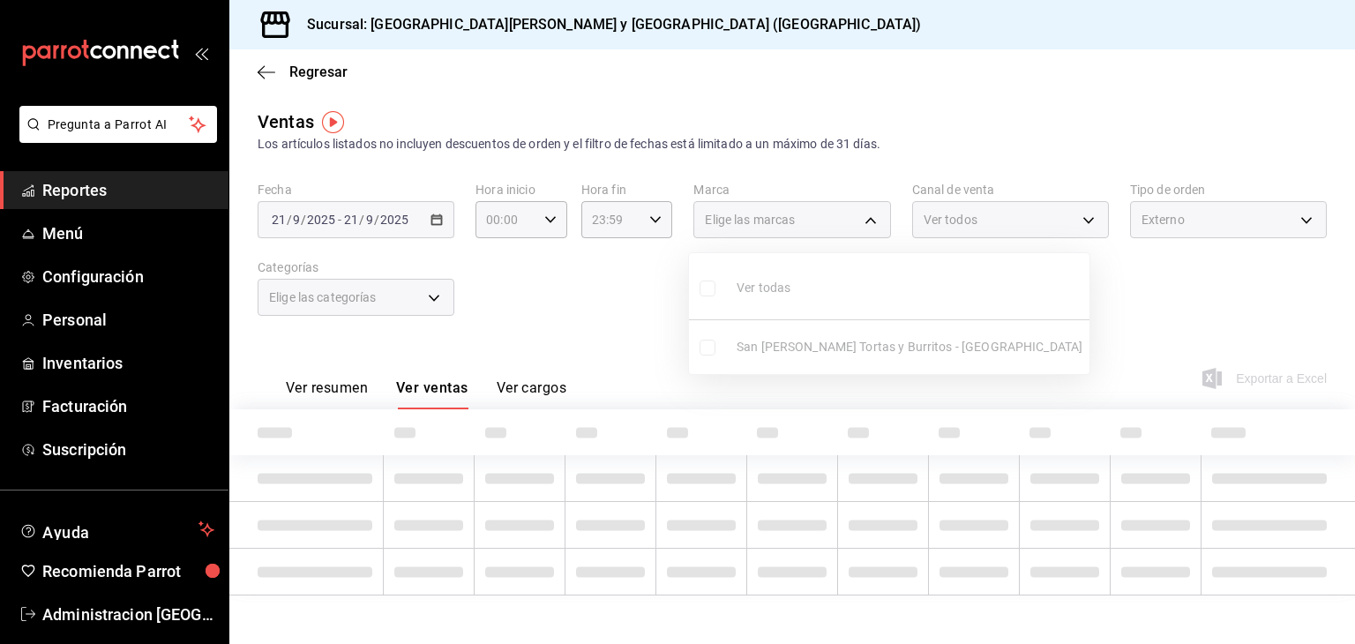
click at [1006, 221] on div at bounding box center [677, 322] width 1355 height 644
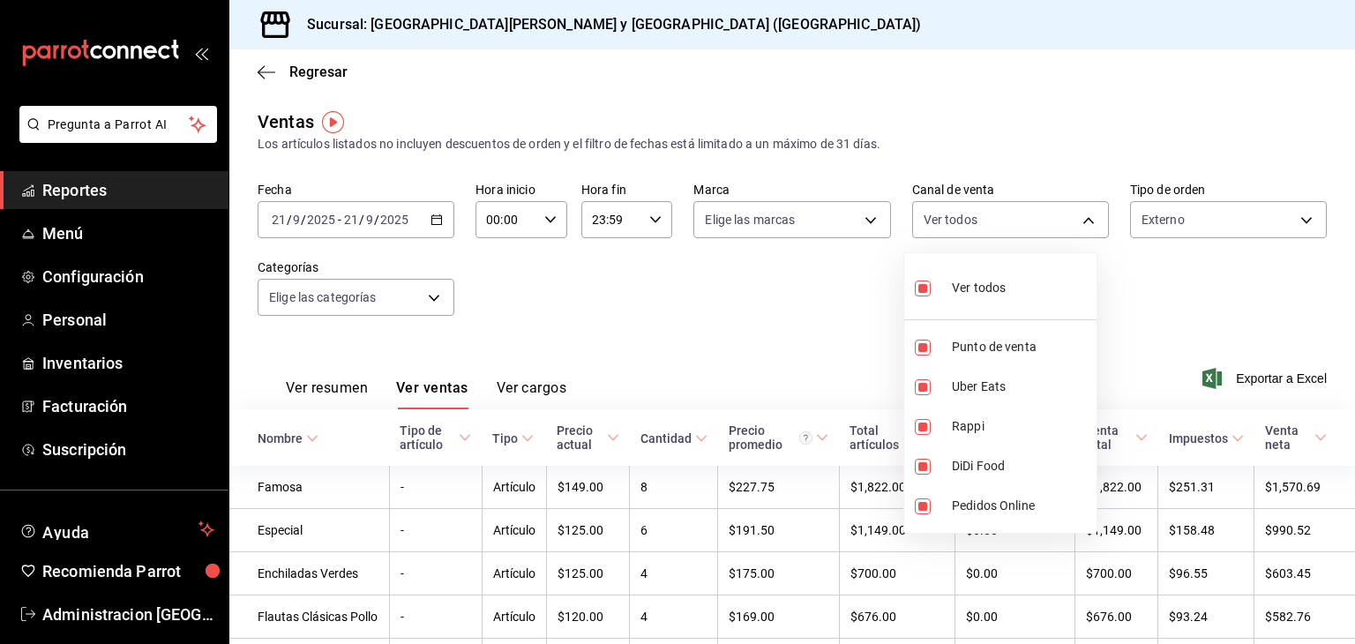
click at [1006, 221] on body "Pregunta a Parrot AI Reportes Menú Configuración Personal Inventarios Facturaci…" at bounding box center [677, 322] width 1355 height 644
click at [983, 290] on span "Ver todos" at bounding box center [979, 288] width 54 height 19
checkbox input "false"
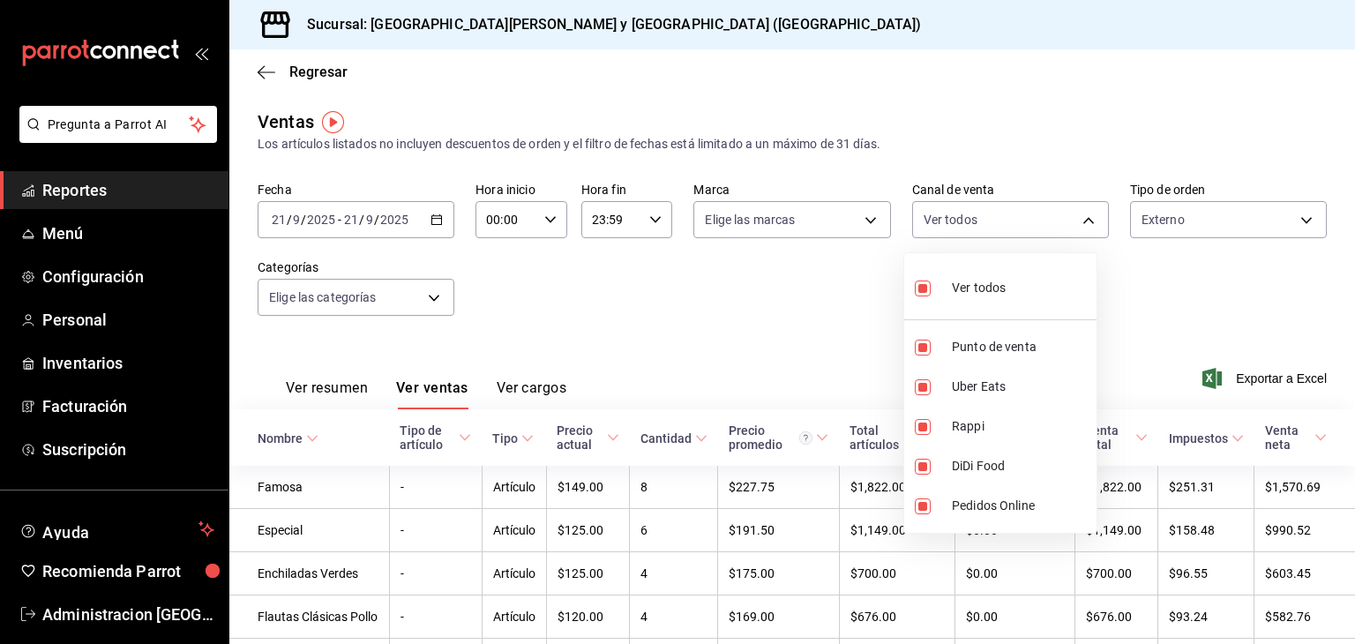
checkbox input "false"
click at [1007, 514] on span "Pedidos Online" at bounding box center [1021, 506] width 138 height 19
type input "ONLINE"
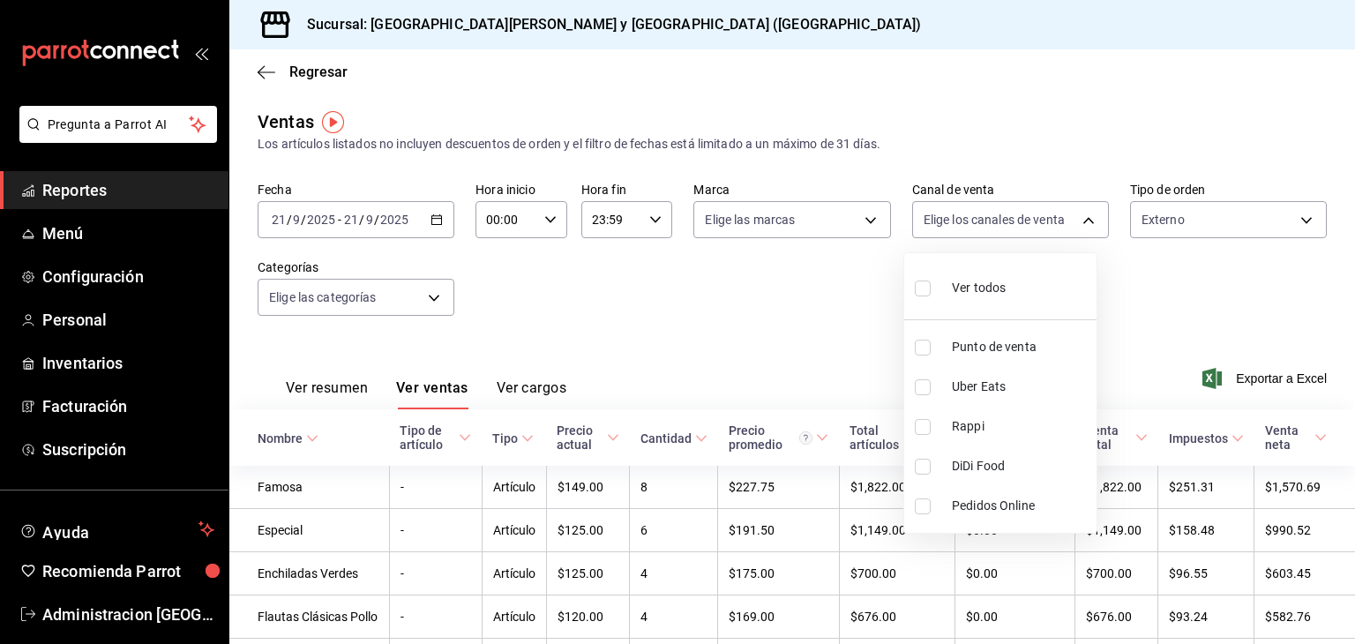
checkbox input "true"
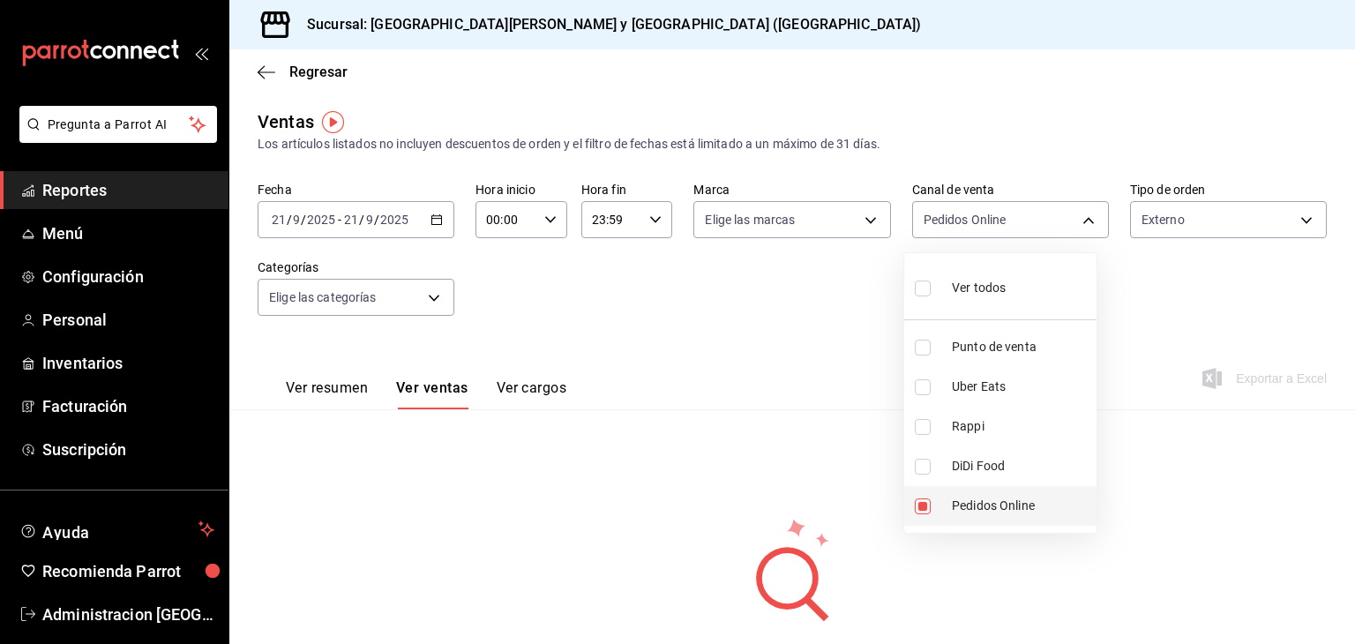
click at [970, 504] on span "Pedidos Online" at bounding box center [1021, 506] width 138 height 19
checkbox input "false"
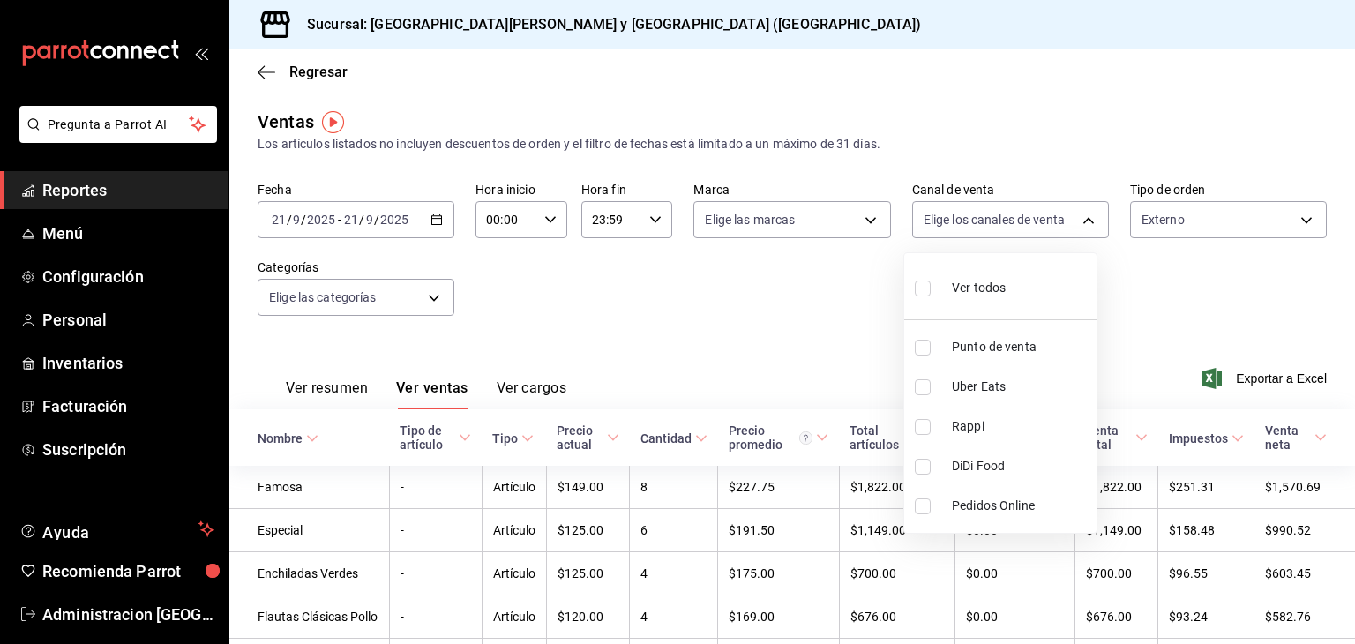
click at [978, 468] on span "DiDi Food" at bounding box center [1021, 466] width 138 height 19
type input "DIDI_FOOD"
checkbox input "true"
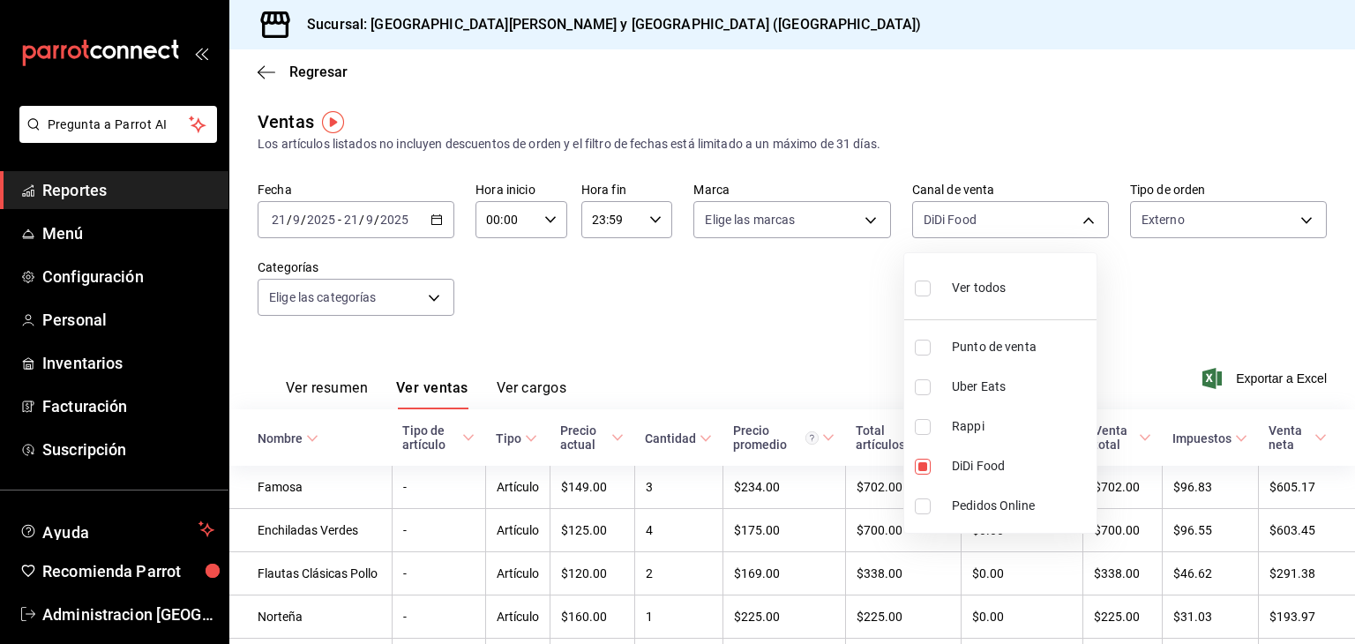
click at [590, 365] on div at bounding box center [677, 322] width 1355 height 644
click at [975, 220] on body "Pregunta a Parrot AI Reportes Menú Configuración Personal Inventarios Facturaci…" at bounding box center [677, 322] width 1355 height 644
click at [976, 470] on span "DiDi Food" at bounding box center [1021, 466] width 138 height 19
checkbox input "false"
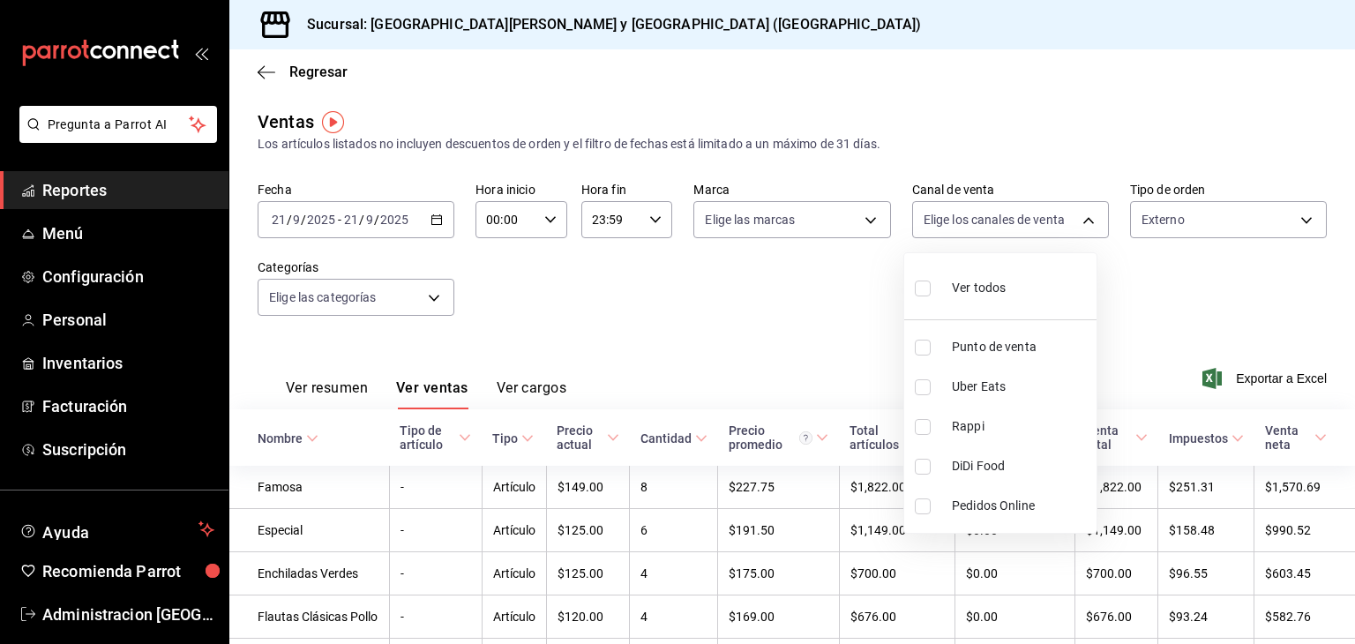
click at [967, 350] on span "Punto de venta" at bounding box center [1021, 347] width 138 height 19
type input "PARROT"
checkbox input "true"
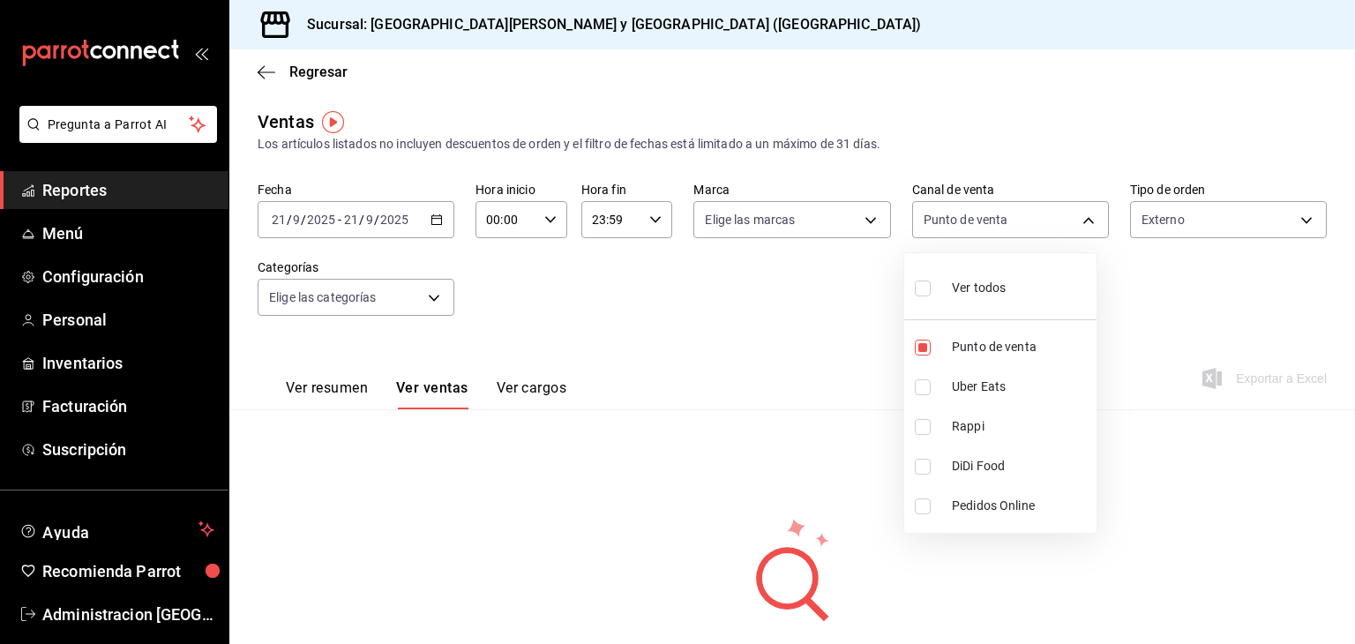
click at [790, 349] on div at bounding box center [677, 322] width 1355 height 644
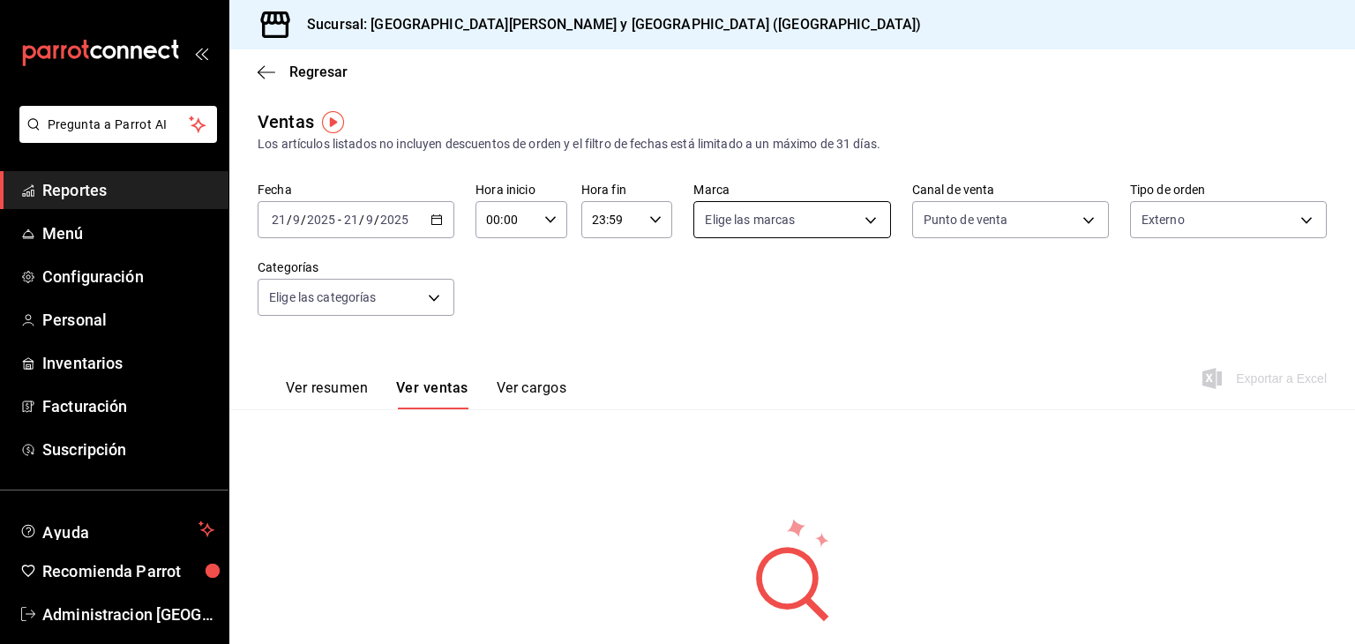
click at [831, 220] on body "Pregunta a Parrot AI Reportes Menú Configuración Personal Inventarios Facturaci…" at bounding box center [677, 322] width 1355 height 644
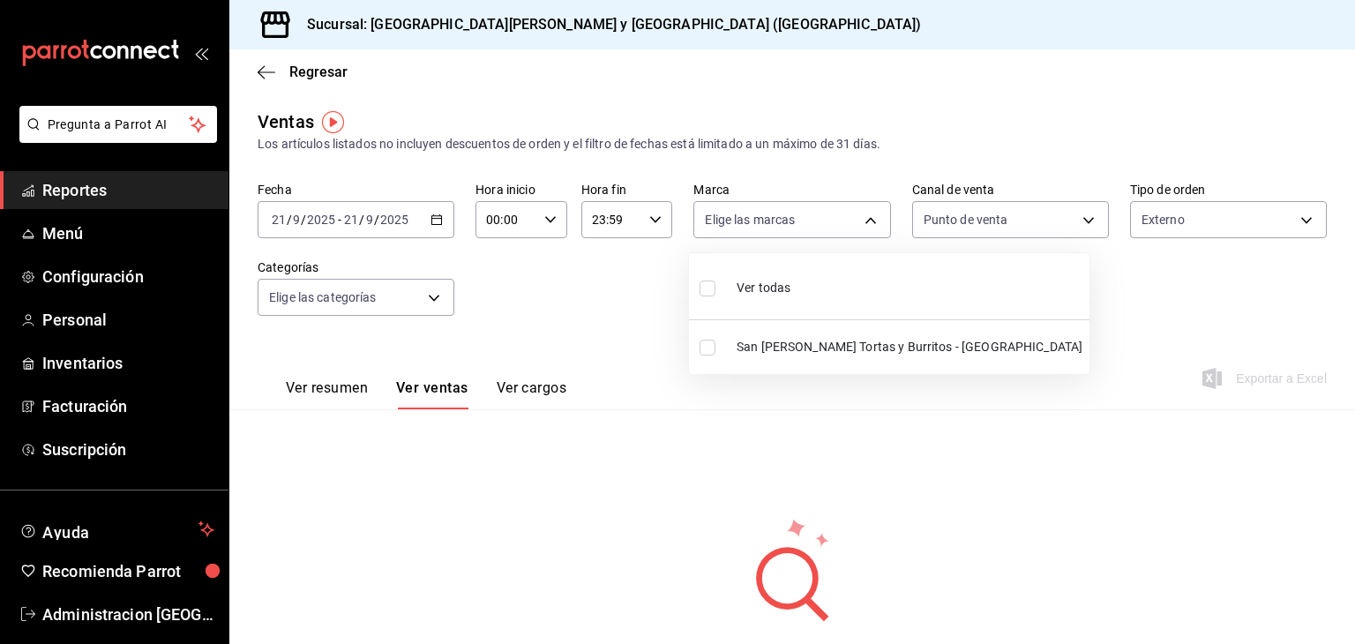
click at [825, 345] on span "San [PERSON_NAME] Tortas y Burritos - [GEOGRAPHIC_DATA]" at bounding box center [909, 347] width 346 height 19
type input "25a66a84-3cbd-47c8-a2ad-d995281776a4"
checkbox input "true"
click at [1210, 195] on div at bounding box center [677, 322] width 1355 height 644
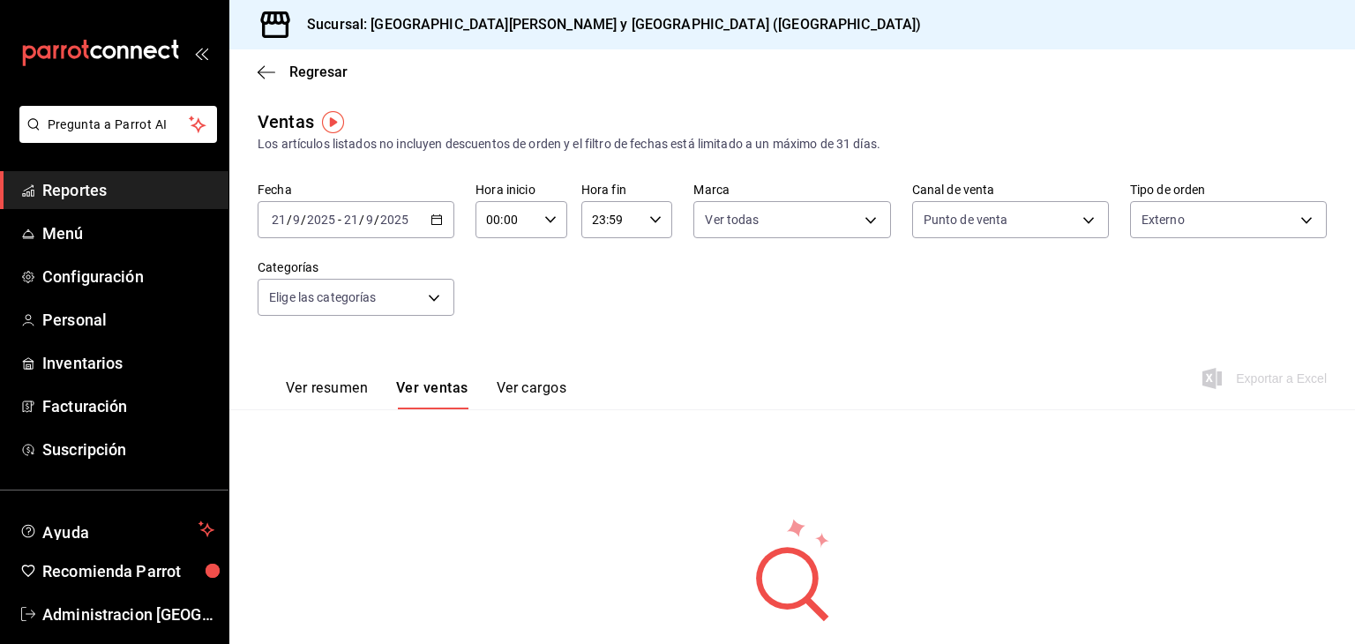
click at [1048, 318] on div "Fecha [DATE] [DATE] - [DATE] [DATE] Hora inicio 00:00 Hora inicio Hora fin 23:5…" at bounding box center [792, 259] width 1069 height 155
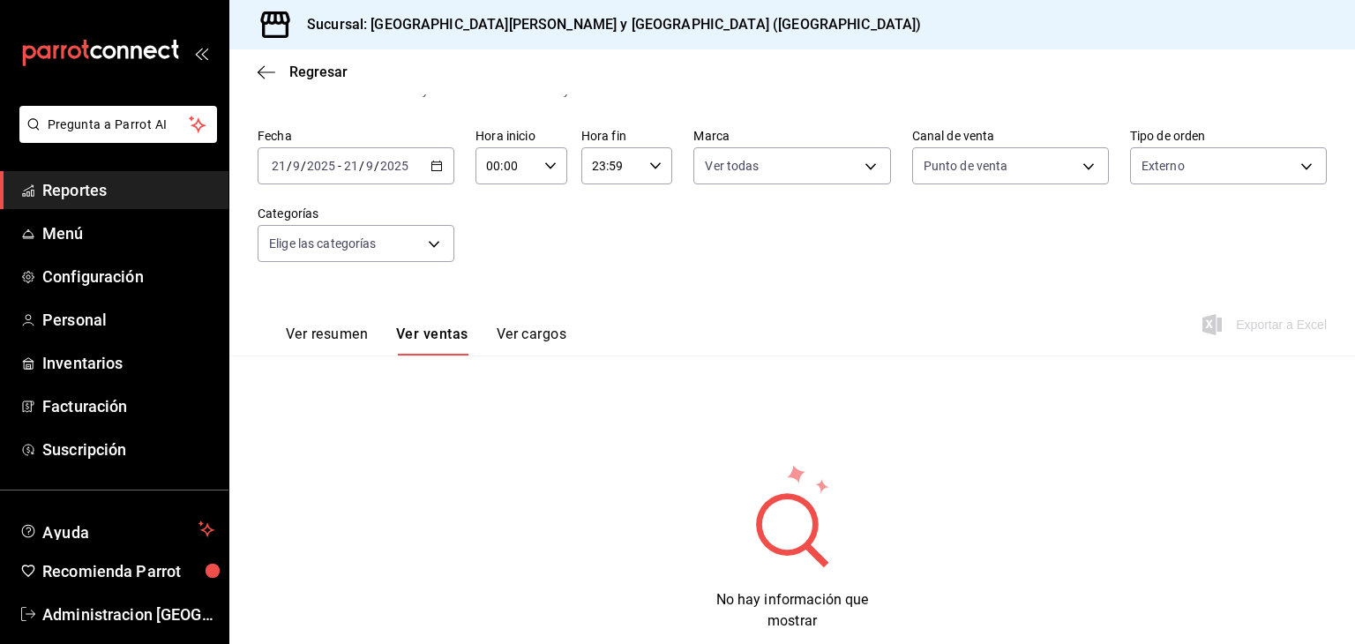
scroll to position [97, 0]
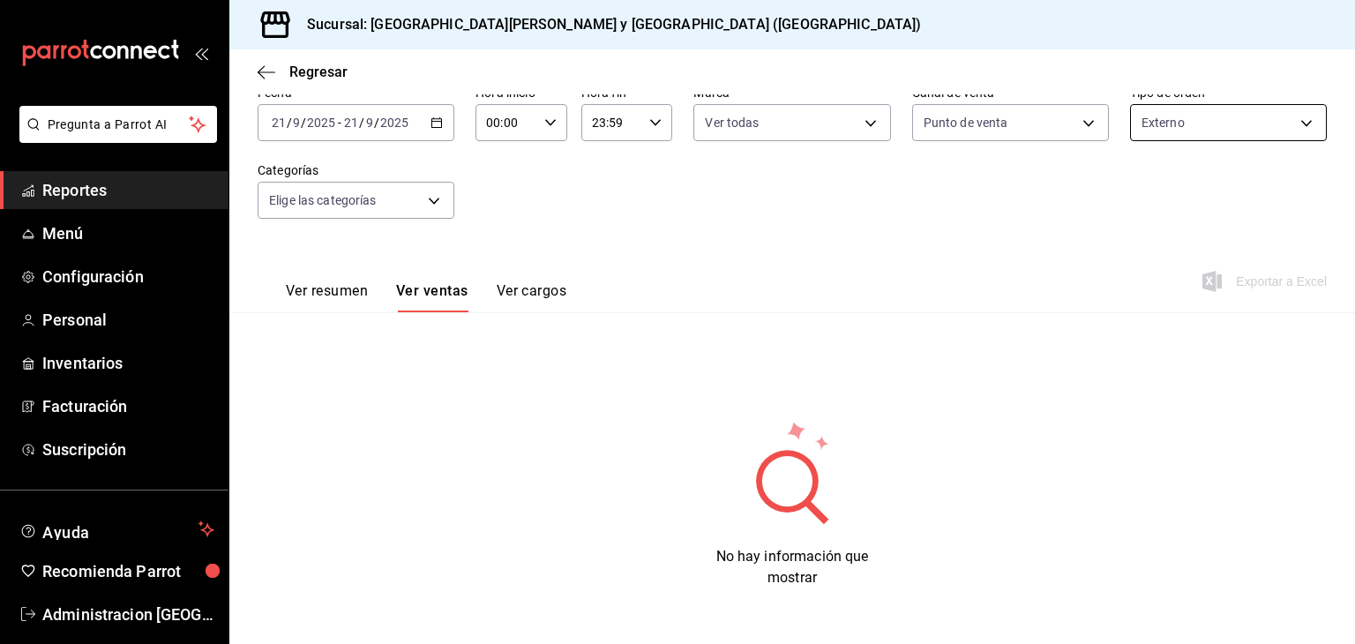
click at [1234, 107] on body "Pregunta a Parrot AI Reportes Menú Configuración Personal Inventarios Facturaci…" at bounding box center [677, 322] width 1355 height 644
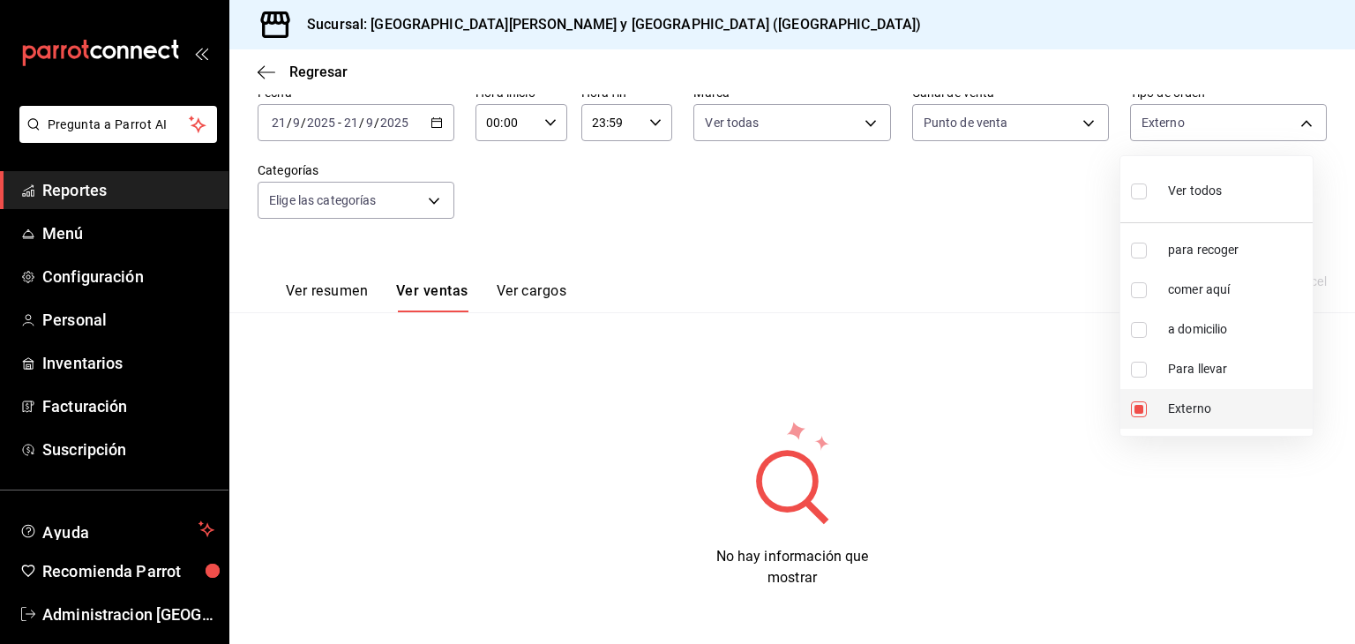
click at [1183, 413] on span "Externo" at bounding box center [1237, 409] width 138 height 19
checkbox input "false"
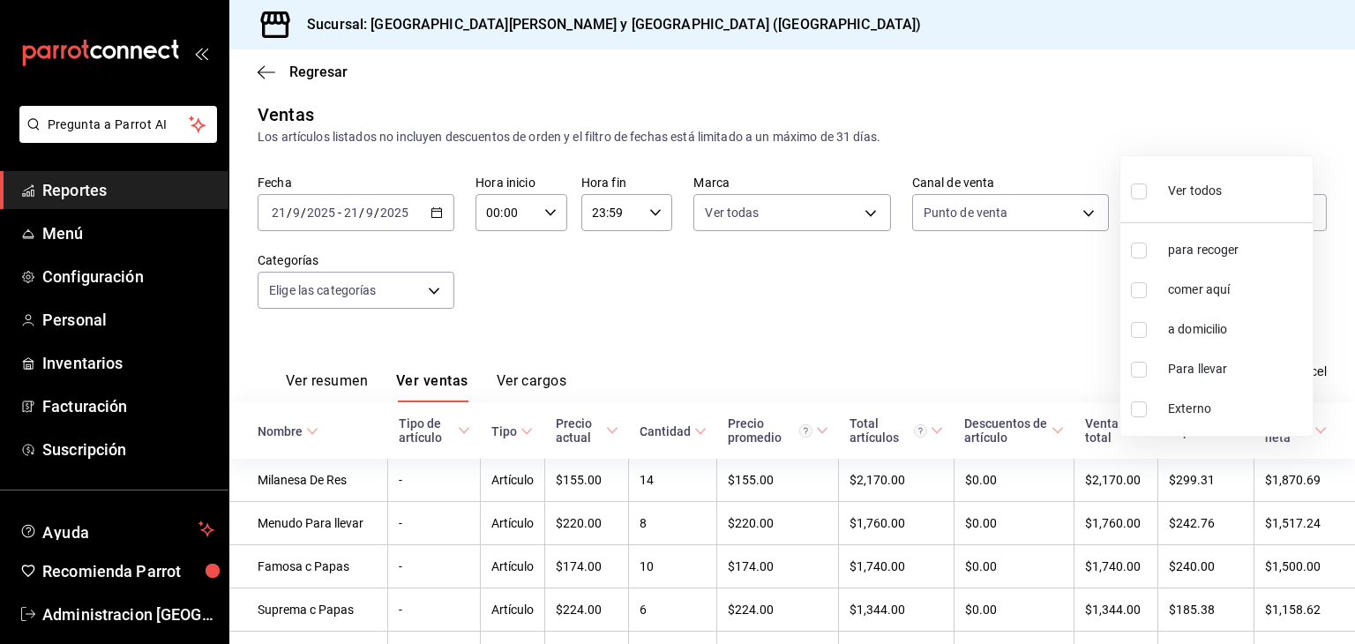
scroll to position [97, 0]
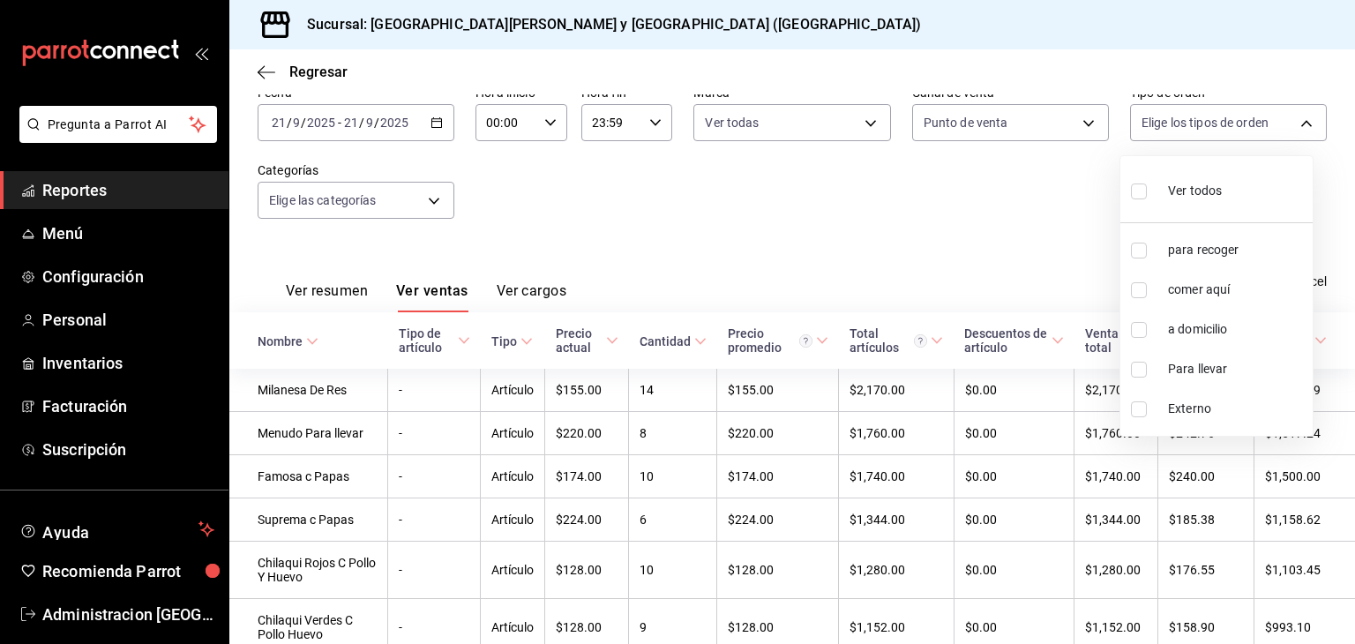
click at [1206, 376] on span "Para llevar" at bounding box center [1237, 369] width 138 height 19
type input "f82578b4-4dd5-49aa-a5b5-0fb0452673a6"
checkbox input "true"
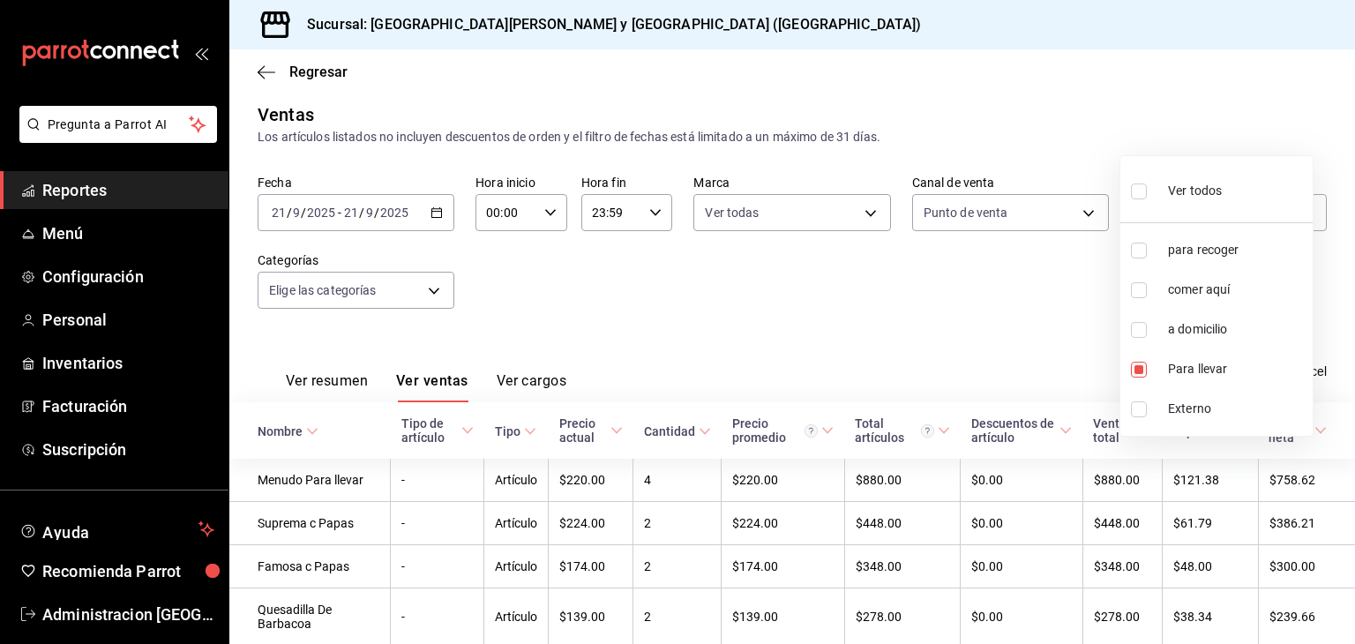
scroll to position [97, 0]
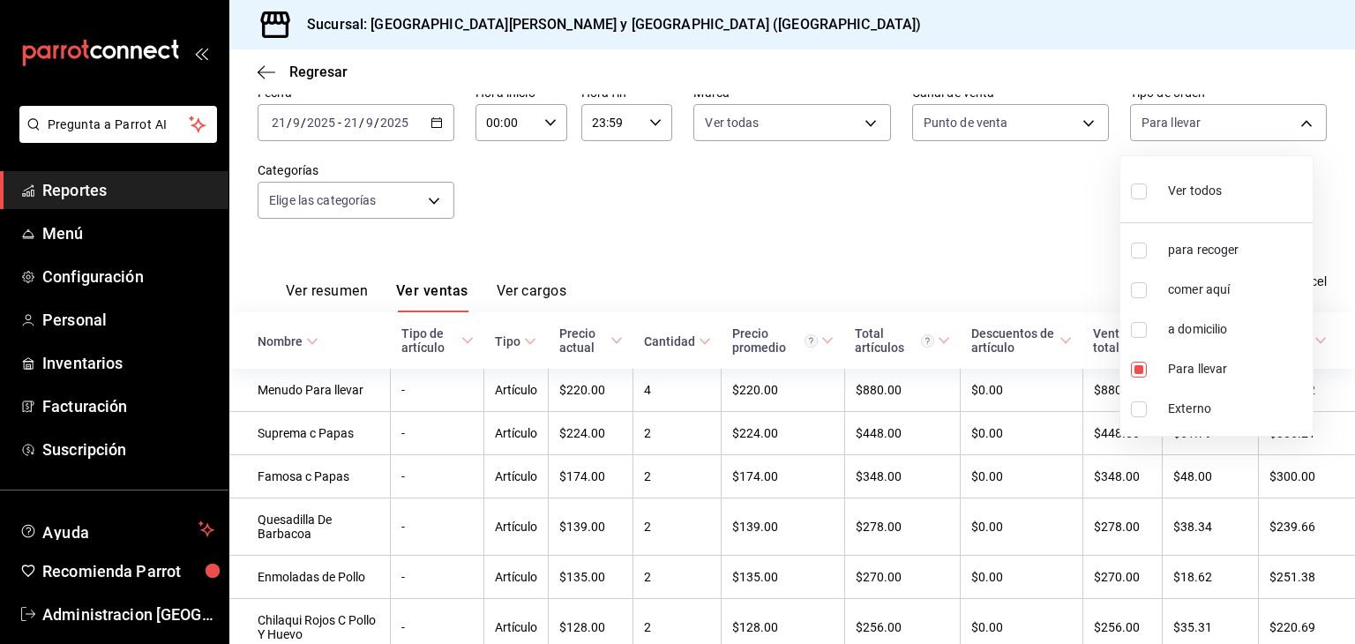
click at [1177, 248] on span "para recoger" at bounding box center [1237, 250] width 138 height 19
type input "f82578b4-4dd5-49aa-a5b5-0fb0452673a6,e4f95a98-a8a0-4a22-a1e6-c2458be1c615"
checkbox input "true"
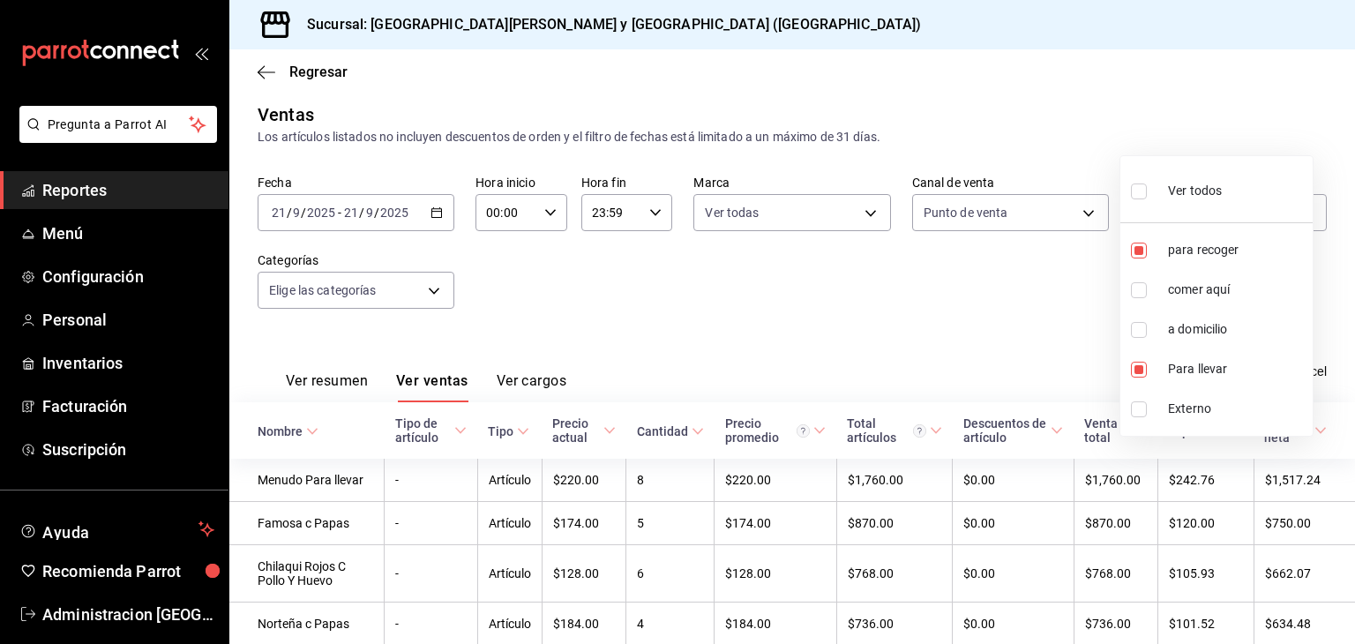
scroll to position [97, 0]
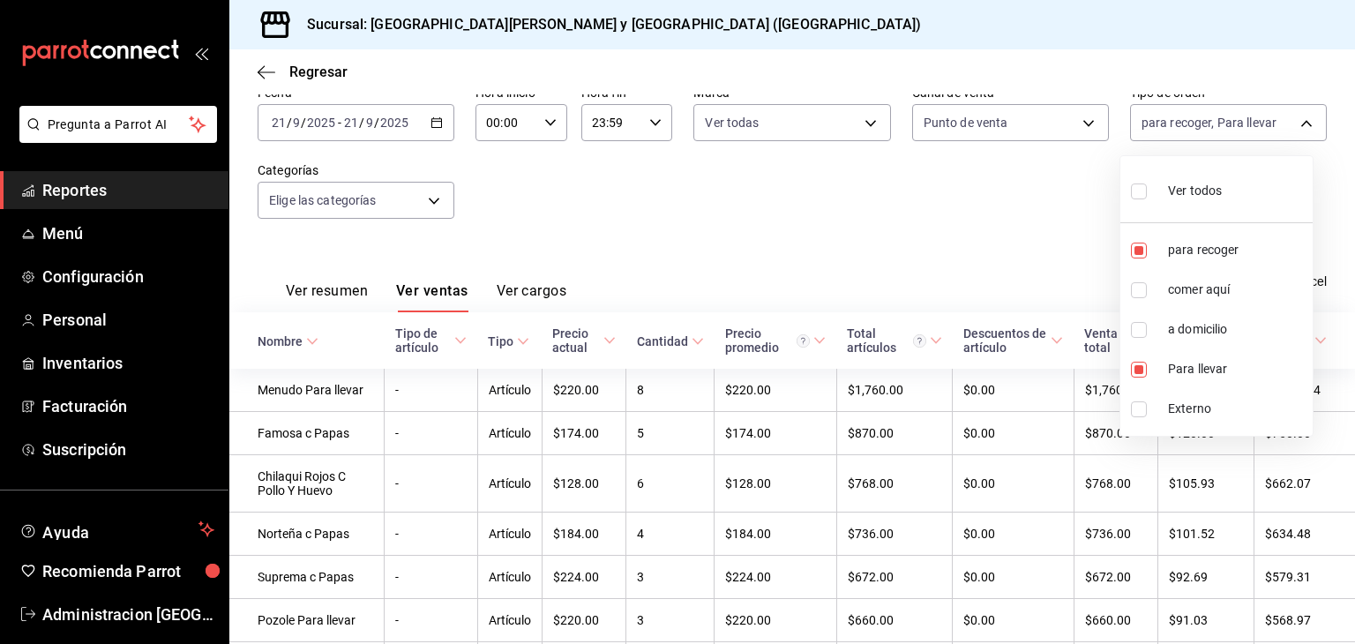
click at [938, 267] on div at bounding box center [677, 322] width 1355 height 644
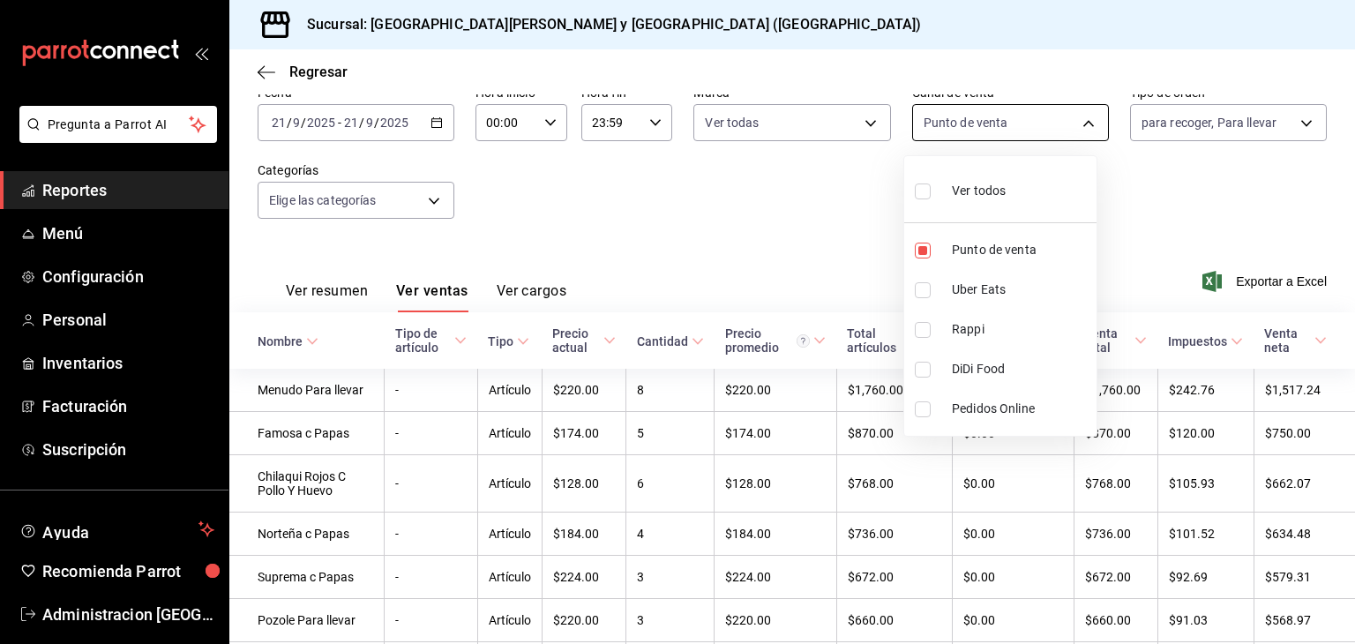
click at [991, 133] on body "Pregunta a Parrot AI Reportes Menú Configuración Personal Inventarios Facturaci…" at bounding box center [677, 322] width 1355 height 644
click at [766, 217] on div at bounding box center [677, 322] width 1355 height 644
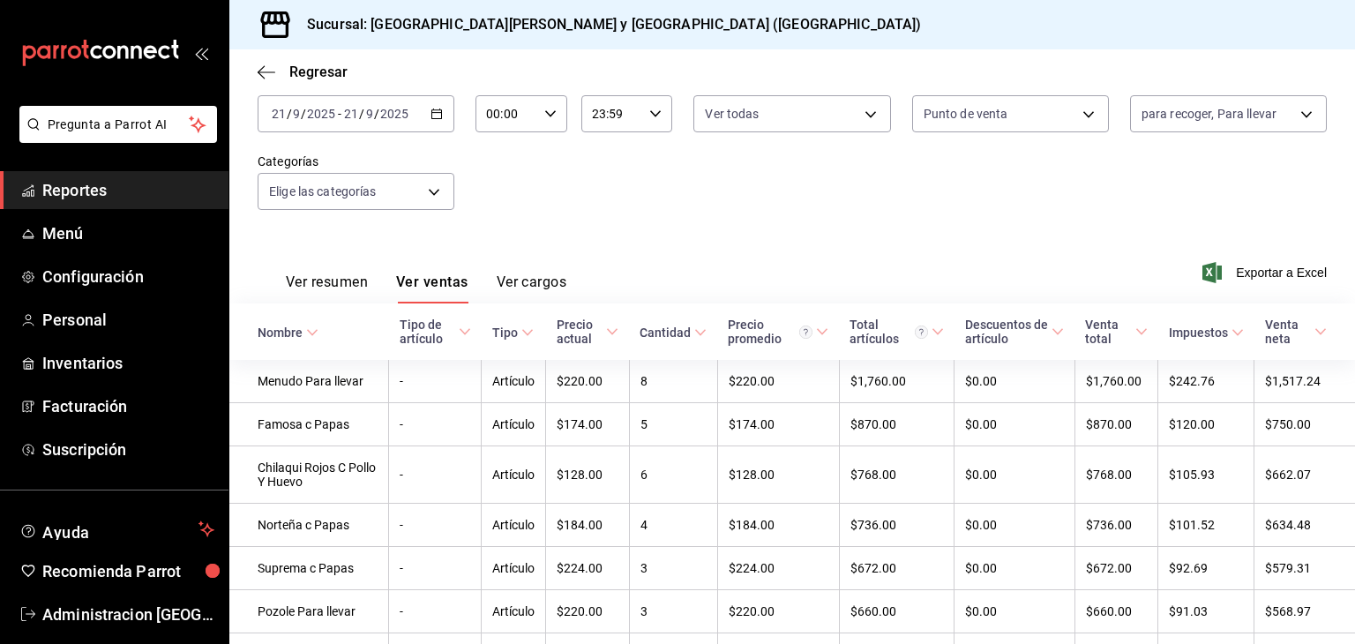
scroll to position [176, 0]
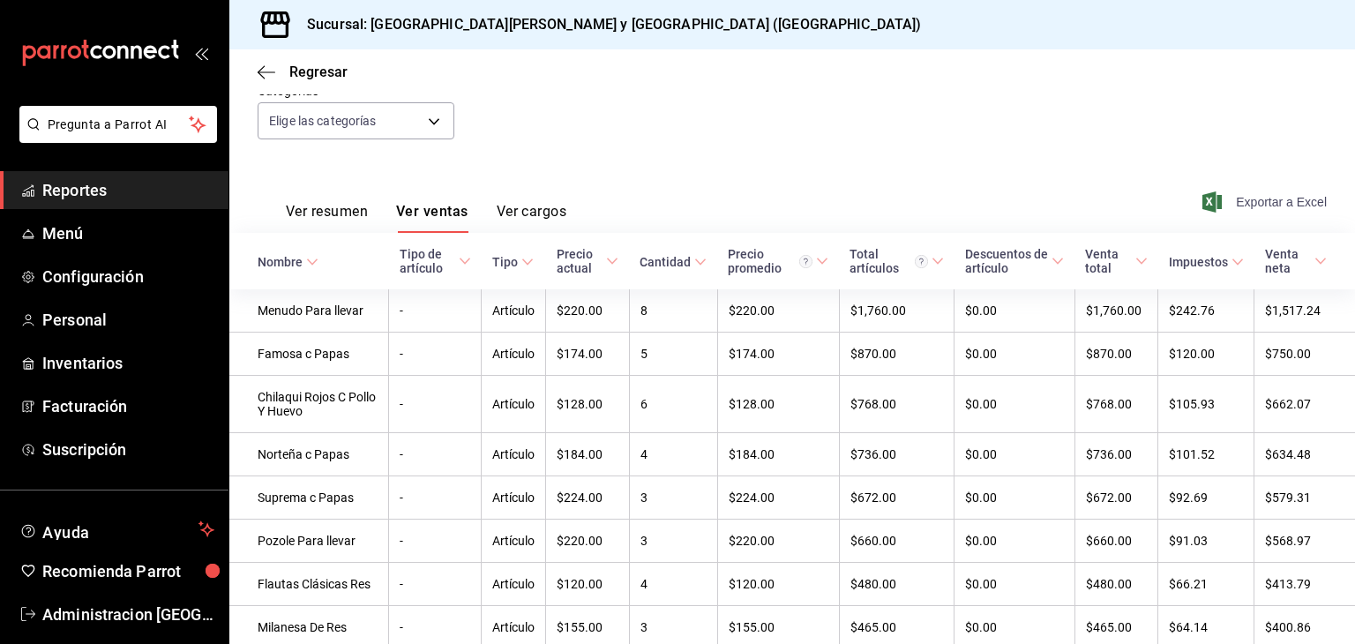
click at [1298, 197] on span "Exportar a Excel" at bounding box center [1266, 201] width 121 height 21
